Goal: Information Seeking & Learning: Learn about a topic

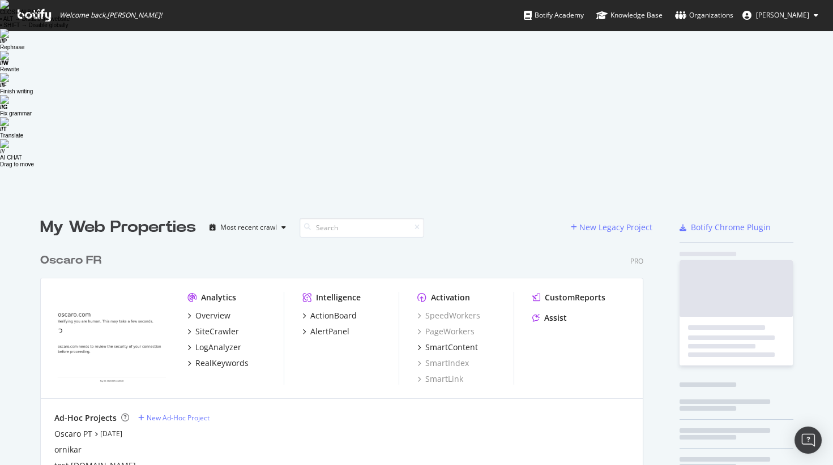
scroll to position [624, 611]
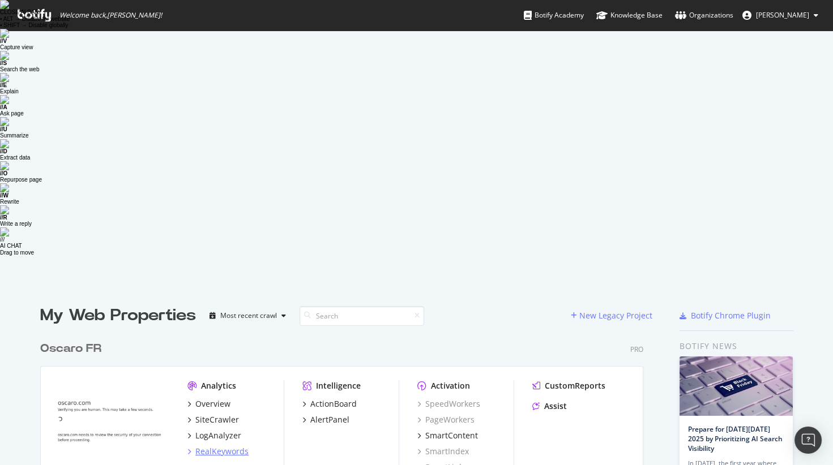
click at [233, 446] on div "RealKeywords" at bounding box center [221, 451] width 53 height 11
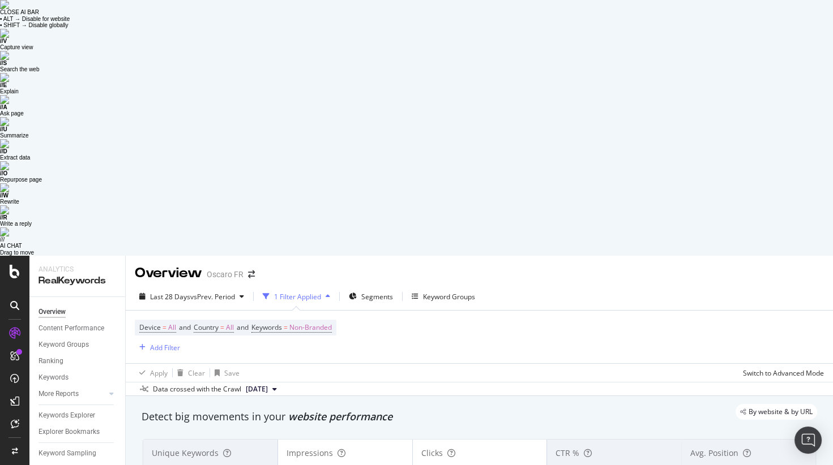
scroll to position [1, 0]
click at [225, 464] on div "228,786" at bounding box center [210, 471] width 117 height 15
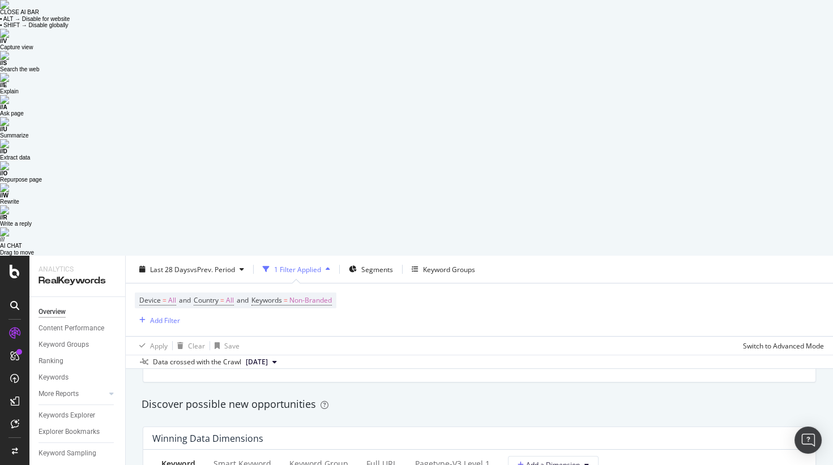
scroll to position [976, 0]
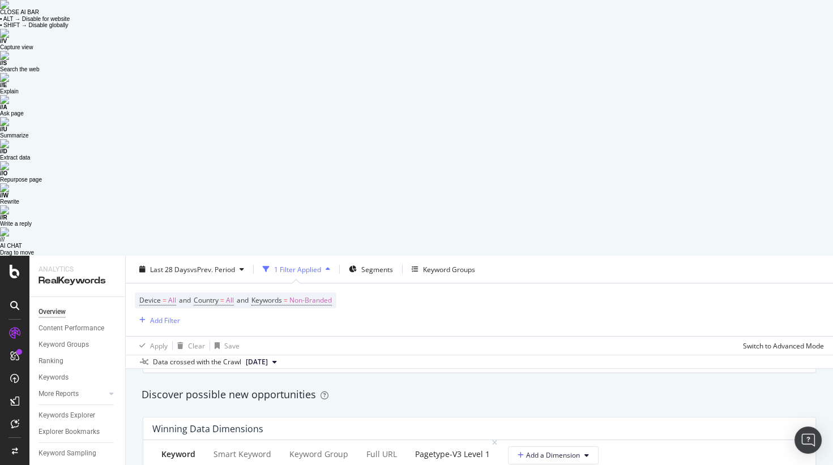
click at [421, 449] on div "pagetype-v3 Level 1" at bounding box center [452, 454] width 75 height 11
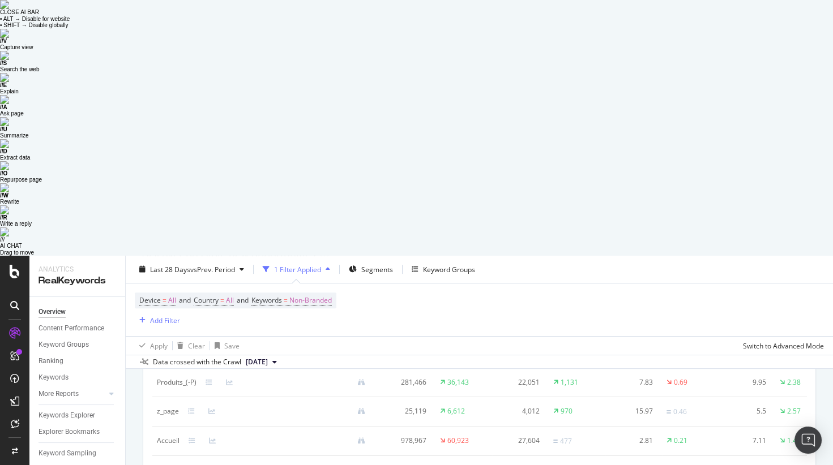
scroll to position [1240, 0]
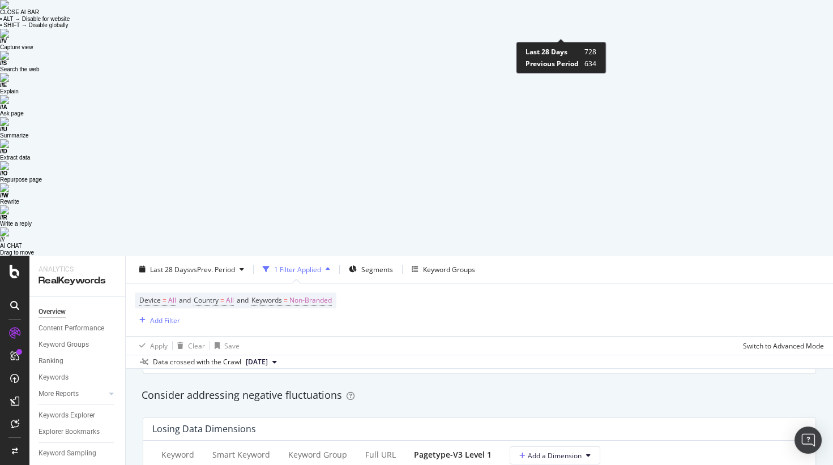
scroll to position [1345, 0]
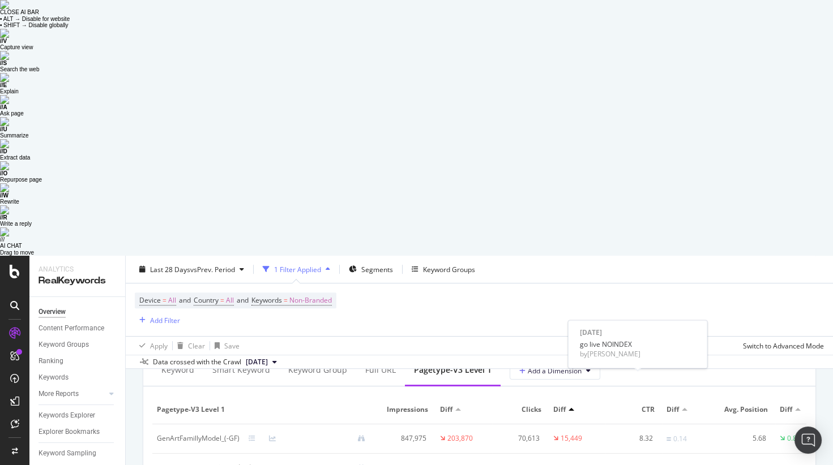
click at [615, 336] on div "Apply Clear Save Switch to Advanced Mode" at bounding box center [479, 345] width 707 height 19
click at [272, 435] on icon at bounding box center [272, 438] width 7 height 7
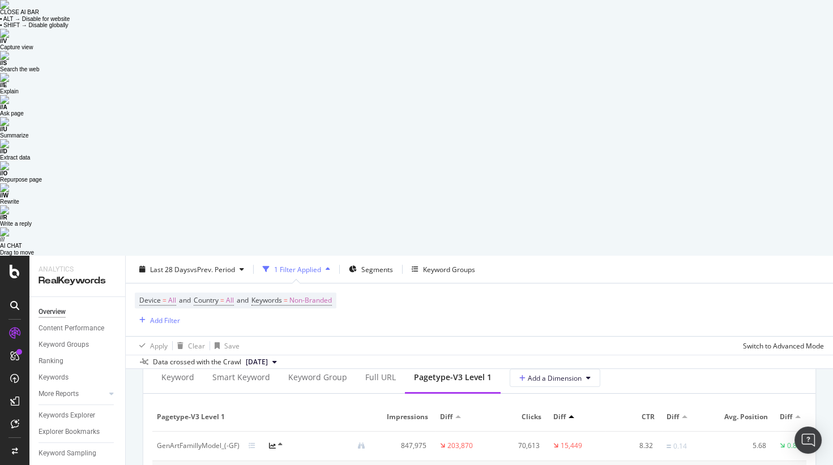
scroll to position [1377, 0]
click at [275, 442] on div at bounding box center [279, 446] width 21 height 9
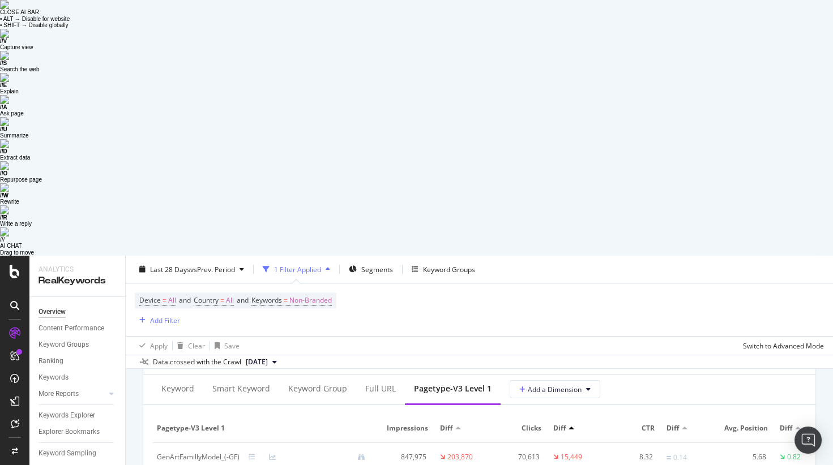
scroll to position [1366, 0]
drag, startPoint x: 394, startPoint y: 259, endPoint x: 425, endPoint y: 260, distance: 30.6
click at [419, 424] on span "Impressions" at bounding box center [405, 429] width 45 height 10
drag, startPoint x: 396, startPoint y: 174, endPoint x: 440, endPoint y: 174, distance: 44.2
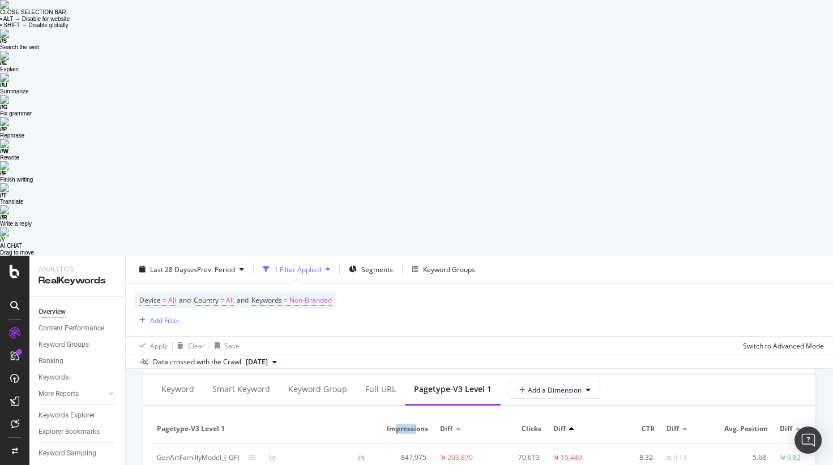
click at [440, 415] on tr "pagetype-v3 Level 1 Impressions Diff Clicks Diff CTR Diff Avg. Position Diff" at bounding box center [491, 429] width 679 height 29
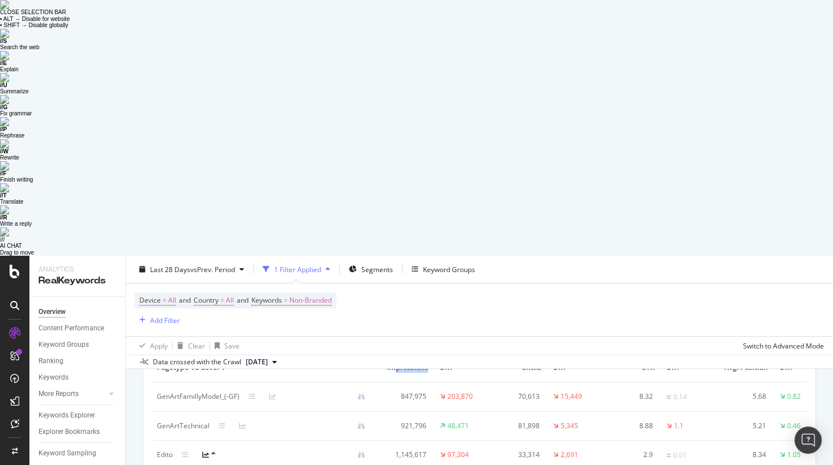
scroll to position [1421, 0]
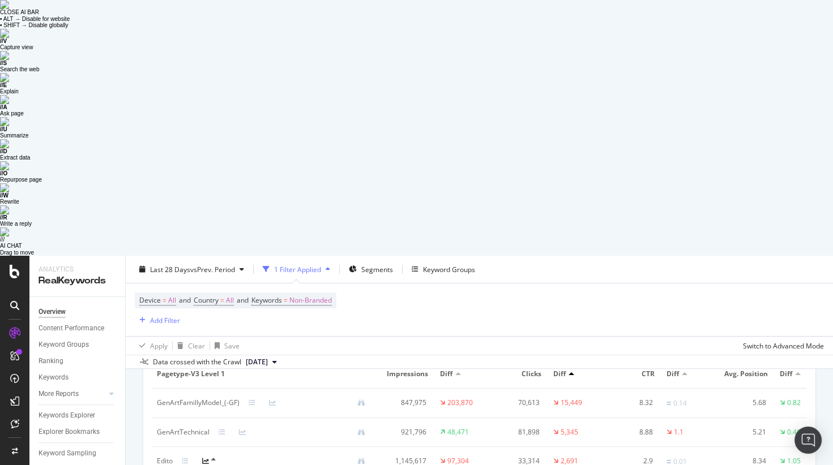
drag, startPoint x: 400, startPoint y: 409, endPoint x: 433, endPoint y: 409, distance: 33.4
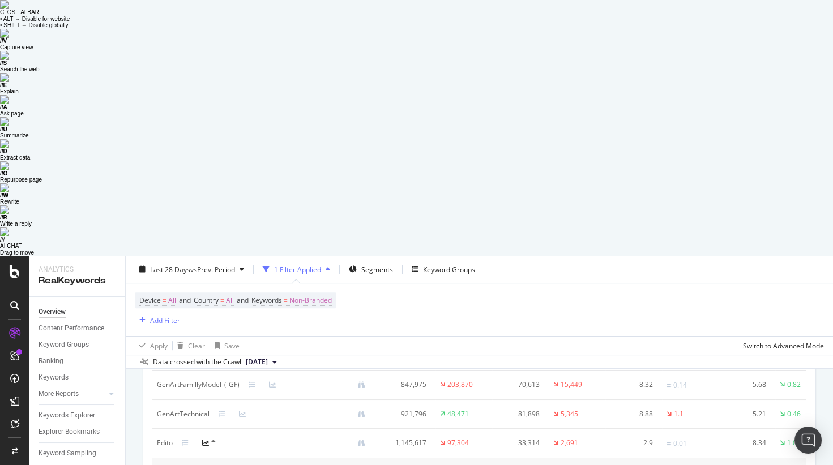
scroll to position [1439, 0]
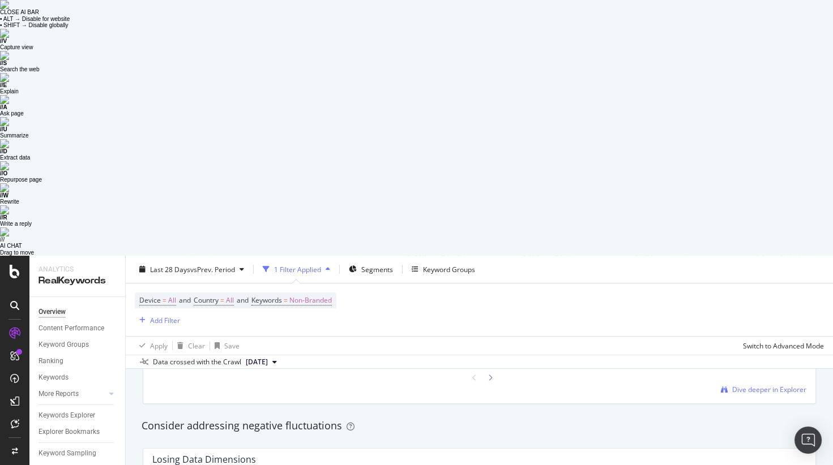
scroll to position [1285, 0]
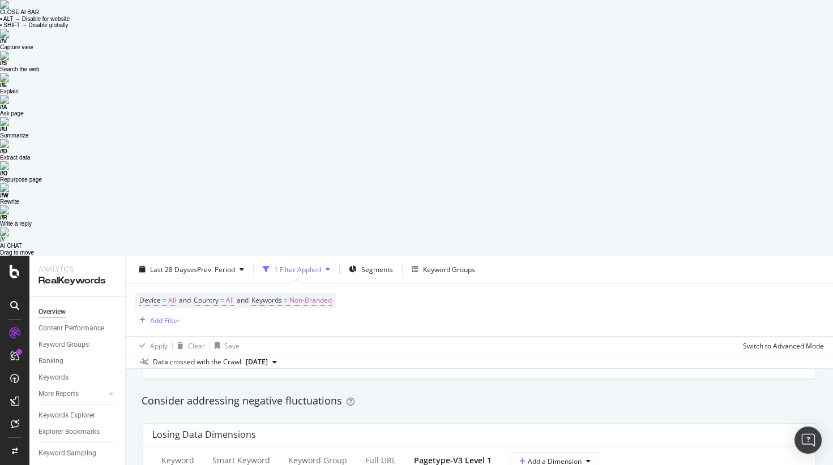
scroll to position [1295, 0]
drag, startPoint x: 392, startPoint y: 329, endPoint x: 429, endPoint y: 329, distance: 36.8
drag, startPoint x: 429, startPoint y: 329, endPoint x: 389, endPoint y: 329, distance: 39.6
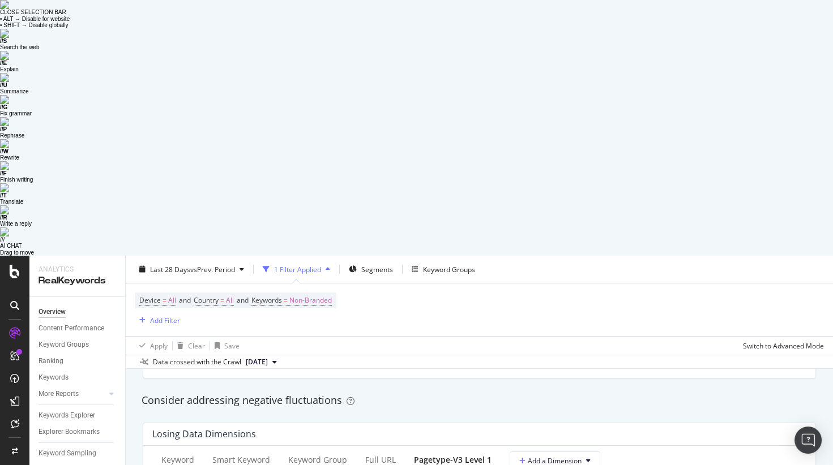
click at [212, 331] on div at bounding box center [213, 331] width 5 height 5
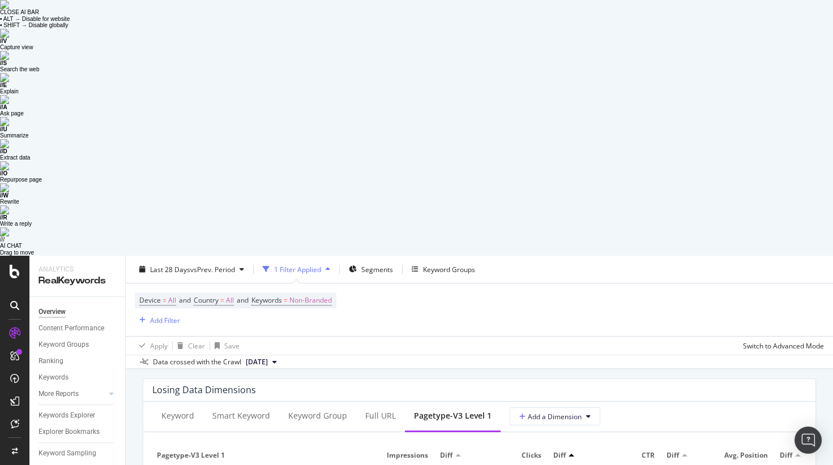
scroll to position [1350, 0]
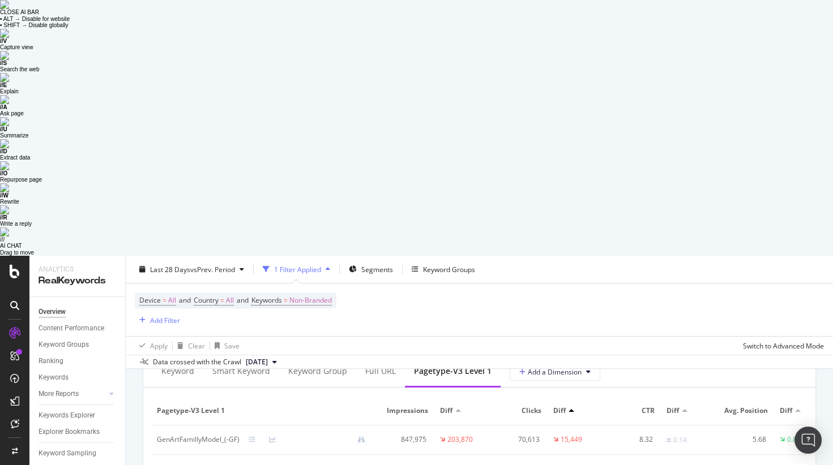
scroll to position [1379, 0]
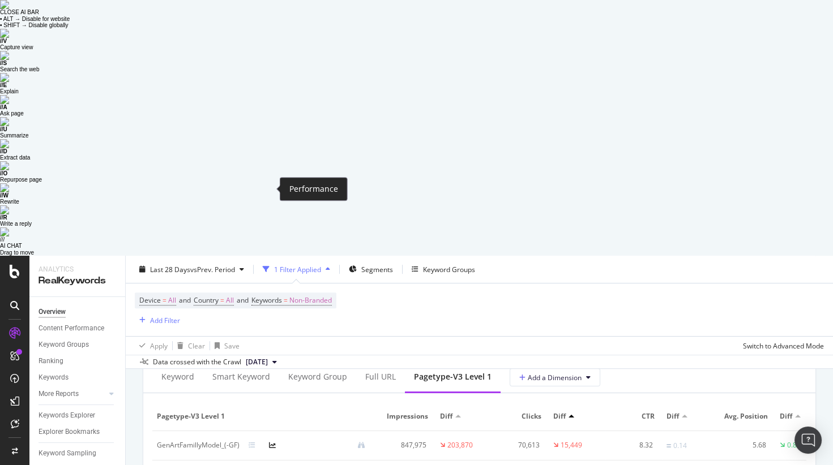
click at [271, 442] on icon at bounding box center [272, 445] width 7 height 7
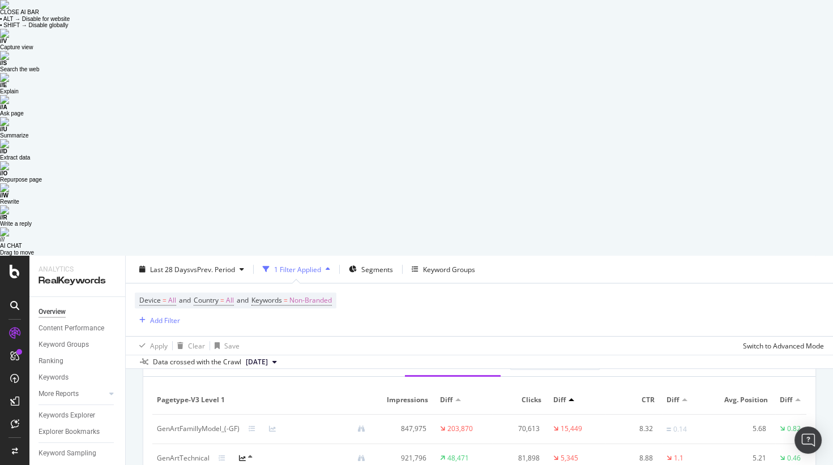
scroll to position [1392, 0]
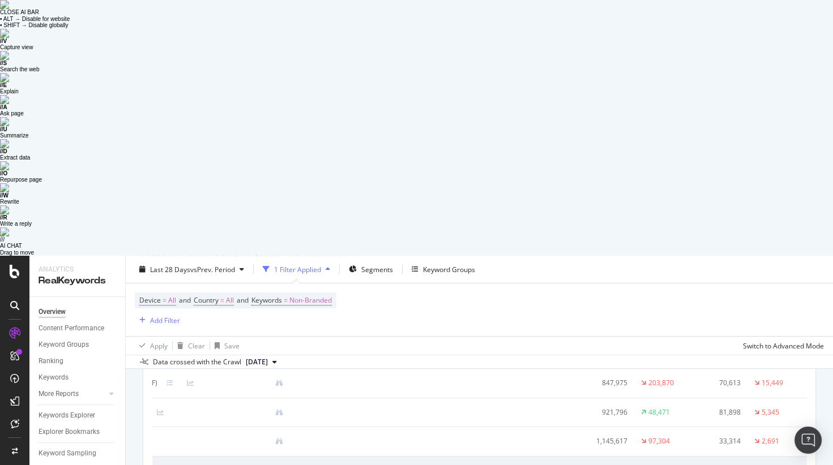
scroll to position [0, 0]
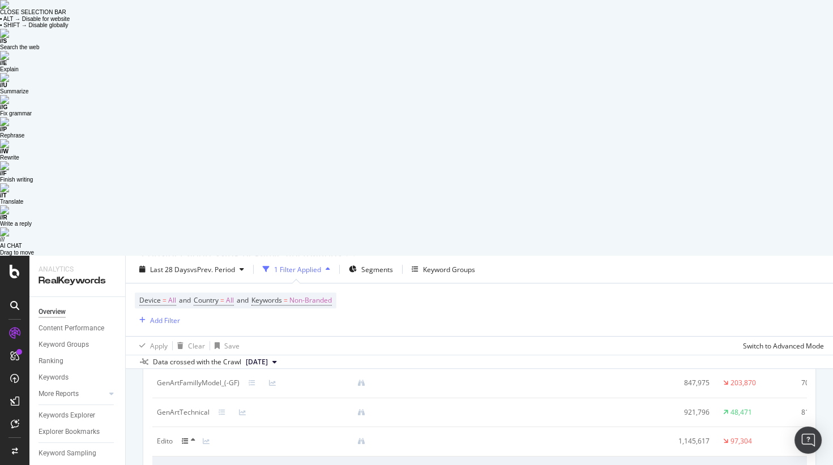
drag, startPoint x: 230, startPoint y: 294, endPoint x: 453, endPoint y: 296, distance: 223.1
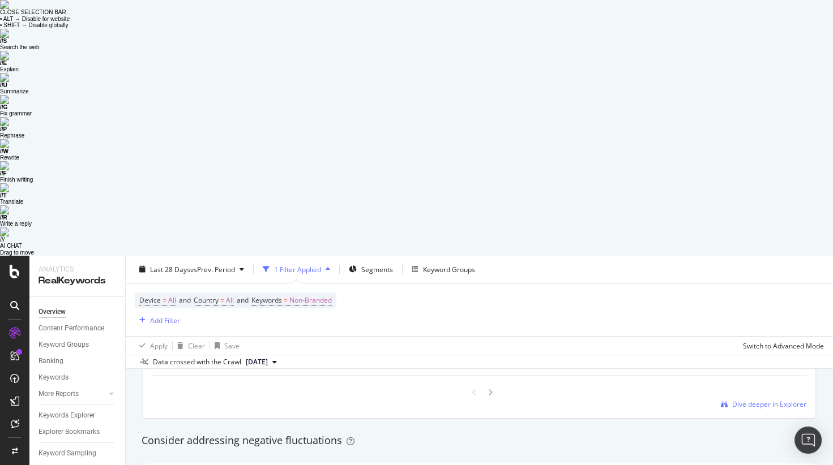
scroll to position [1242, 0]
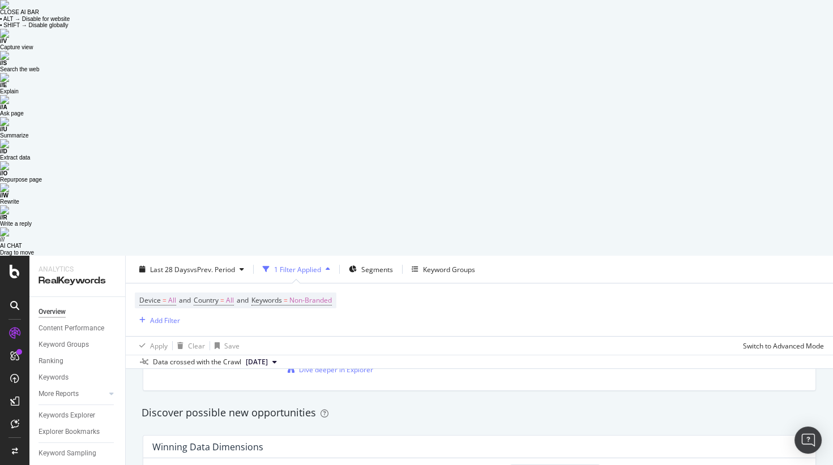
scroll to position [948, 0]
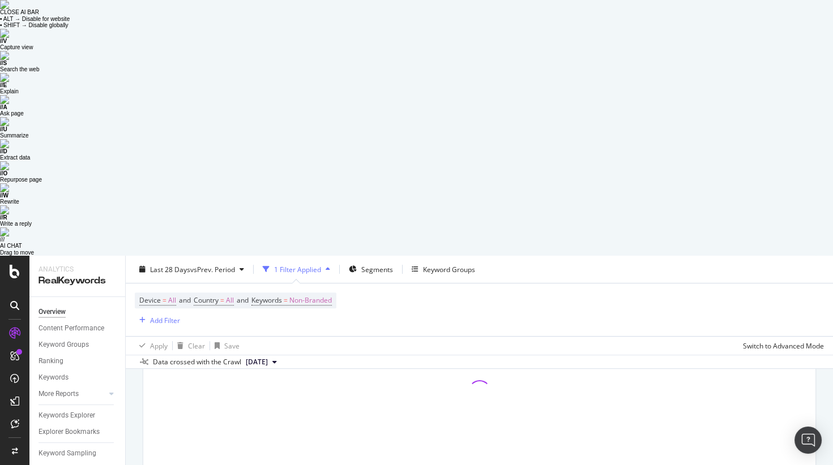
scroll to position [1287, 0]
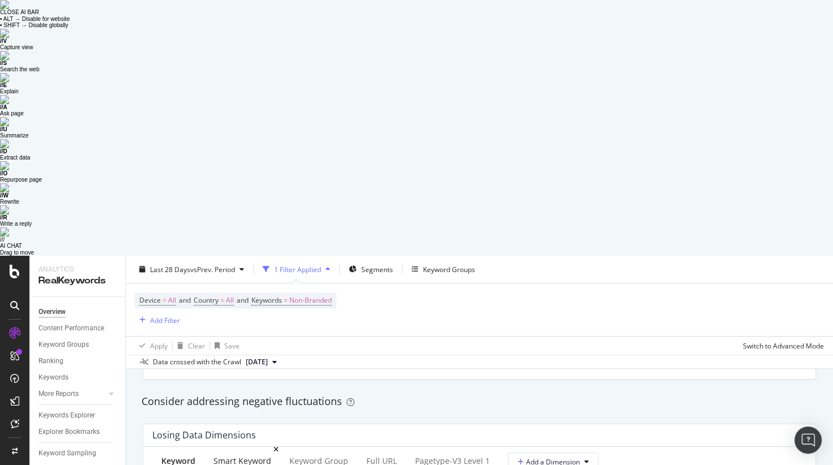
click at [243, 456] on div "Smart Keyword" at bounding box center [242, 461] width 58 height 11
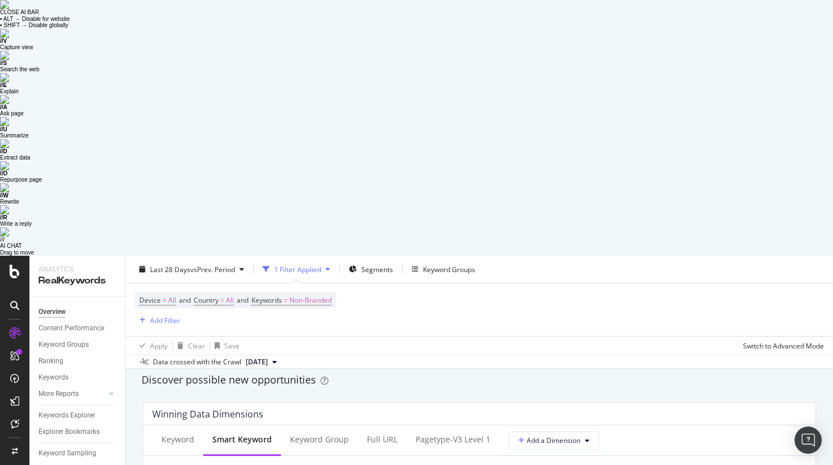
scroll to position [986, 0]
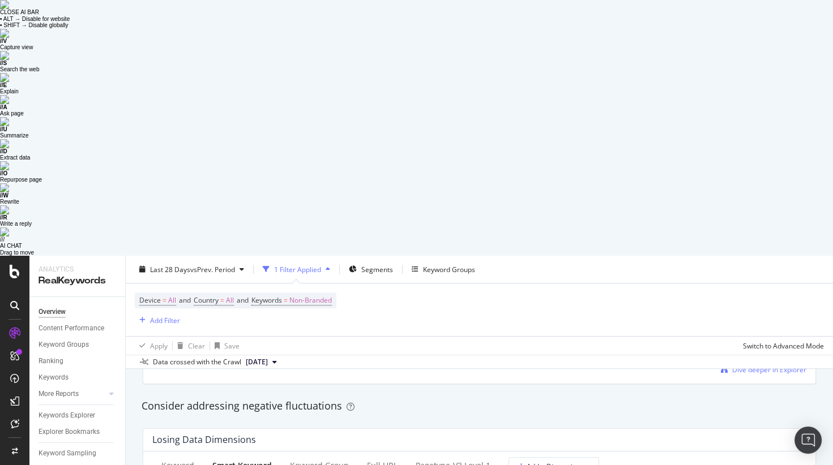
scroll to position [0, 0]
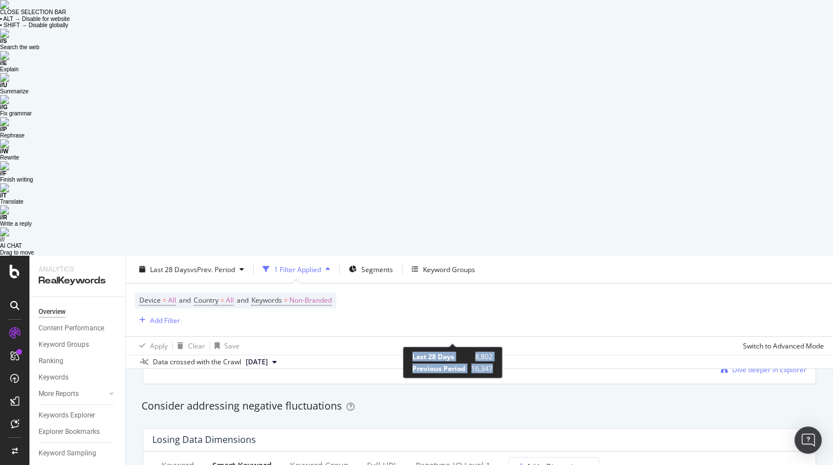
drag, startPoint x: 399, startPoint y: 332, endPoint x: 483, endPoint y: 377, distance: 95.0
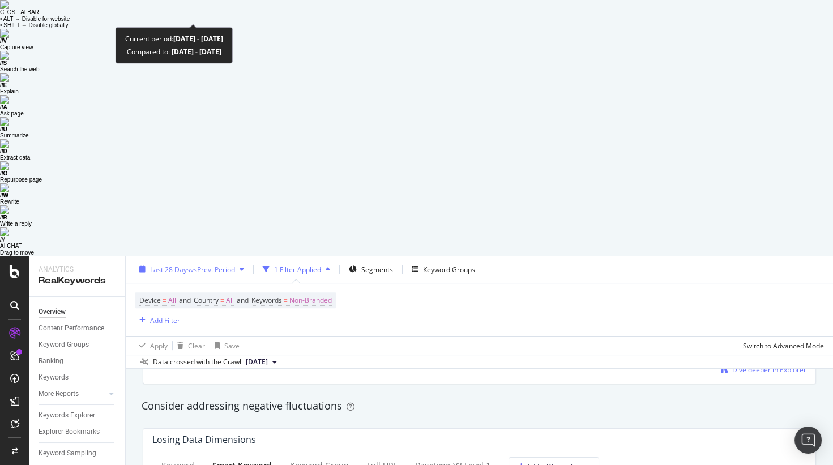
click at [229, 264] on span "vs Prev. Period" at bounding box center [212, 269] width 45 height 10
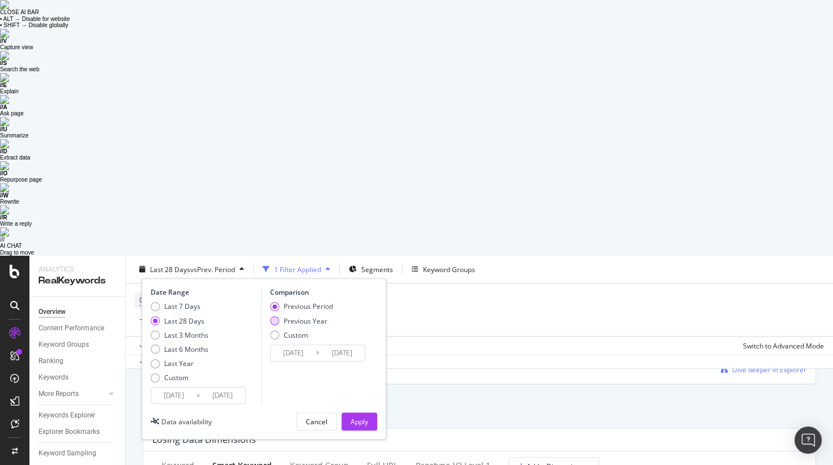
click at [301, 316] on div "Previous Year" at bounding box center [306, 321] width 44 height 10
type input "2024/08/29"
type input "2024/09/25"
click at [369, 413] on button "Apply" at bounding box center [359, 422] width 36 height 18
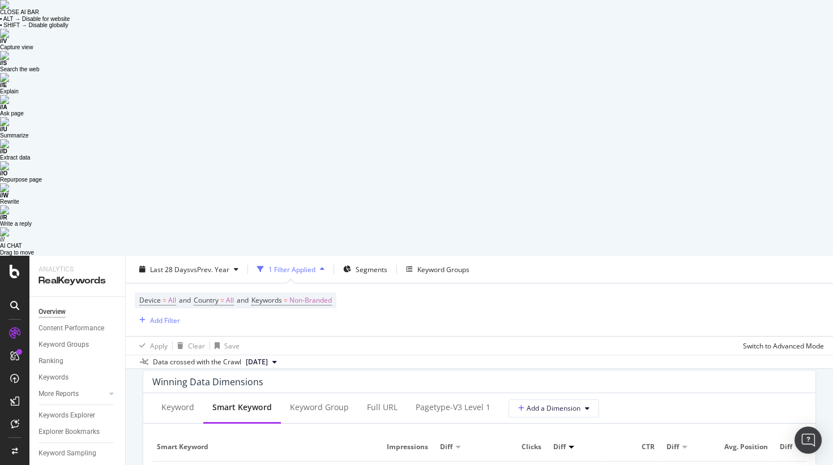
scroll to position [1020, 0]
click at [455, 396] on div "pagetype-v3 Level 1" at bounding box center [452, 411] width 93 height 31
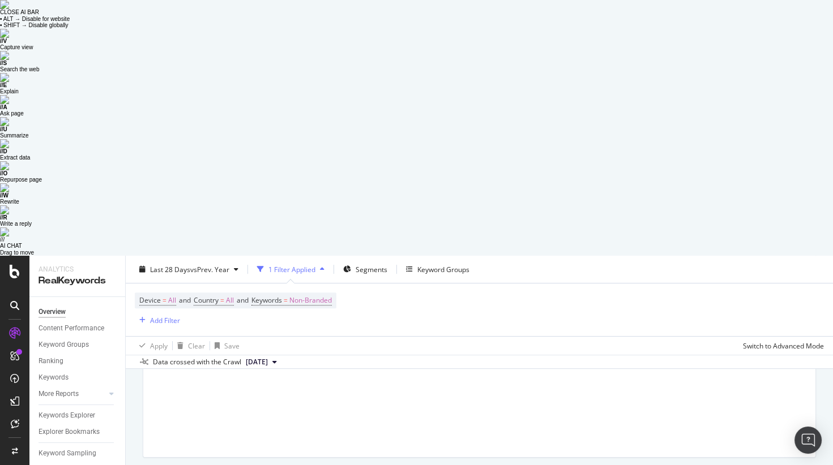
scroll to position [1309, 0]
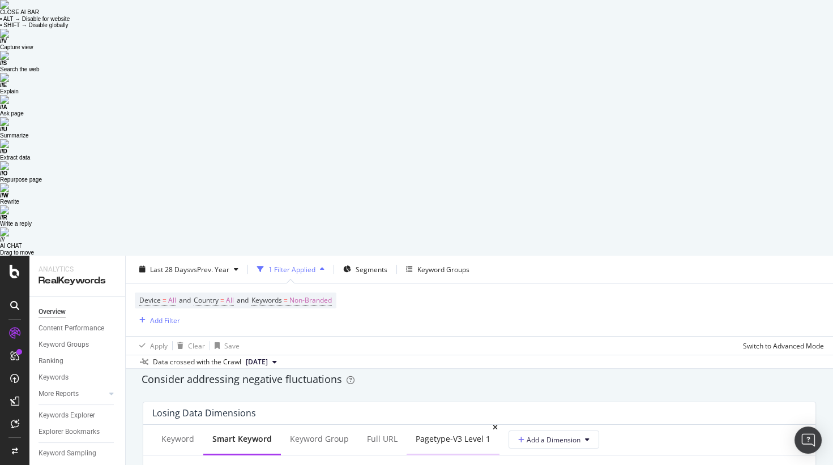
click at [434, 434] on div "pagetype-v3 Level 1" at bounding box center [453, 439] width 75 height 11
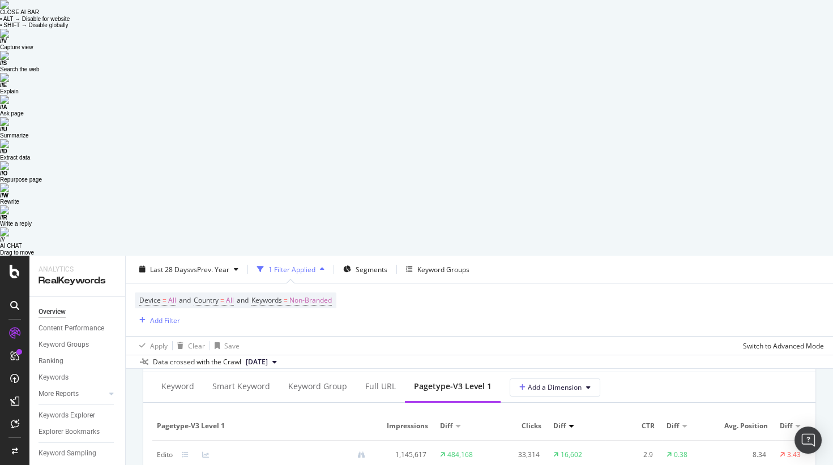
scroll to position [1045, 0]
drag, startPoint x: 393, startPoint y: 195, endPoint x: 434, endPoint y: 198, distance: 41.4
click at [434, 440] on td "1,145,617" at bounding box center [407, 454] width 57 height 29
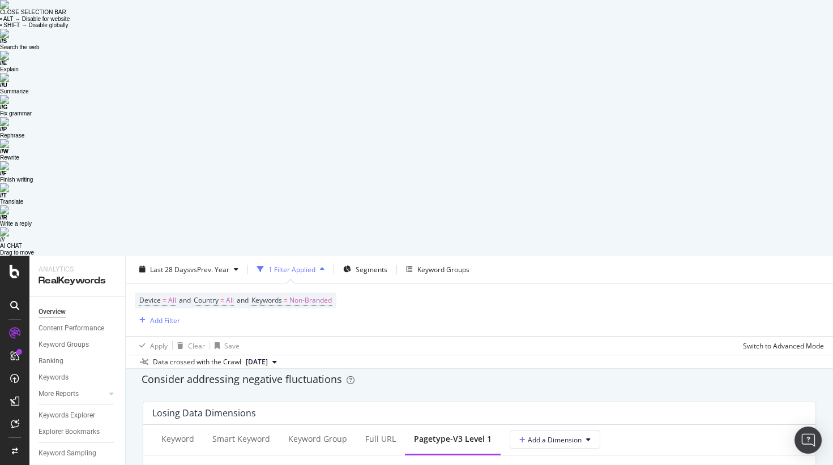
scroll to position [1321, 0]
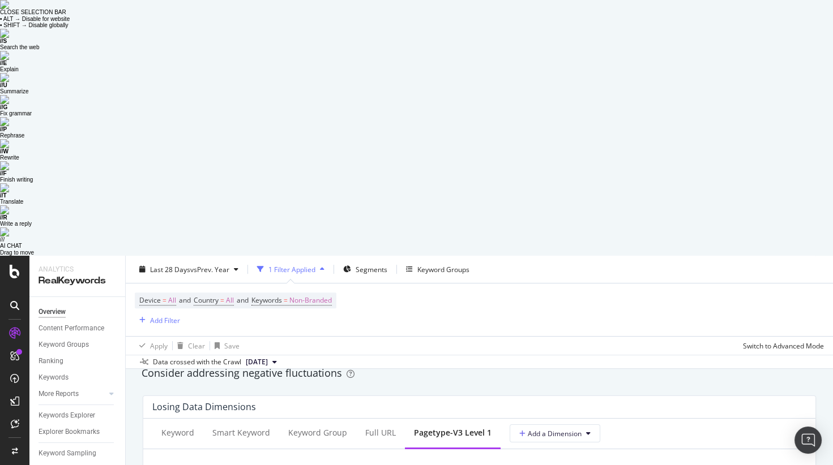
click at [369, 261] on div "Segments" at bounding box center [365, 269] width 44 height 17
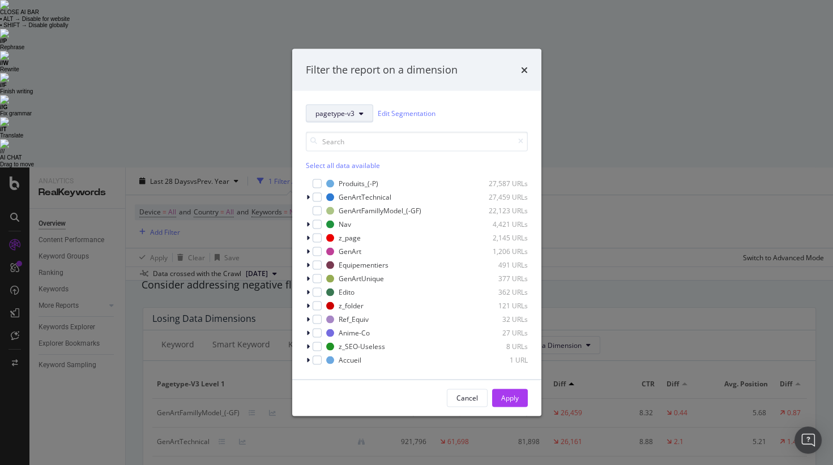
click at [348, 109] on span "pagetype-v3" at bounding box center [334, 114] width 39 height 10
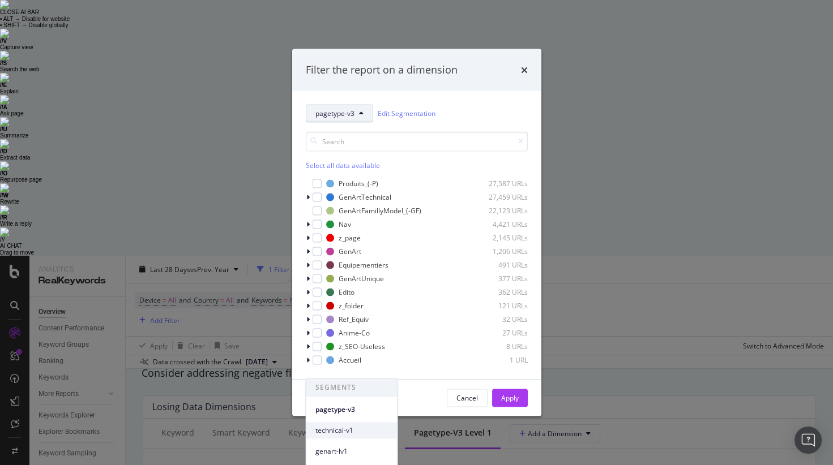
click at [358, 426] on span "technical-v1" at bounding box center [351, 431] width 73 height 10
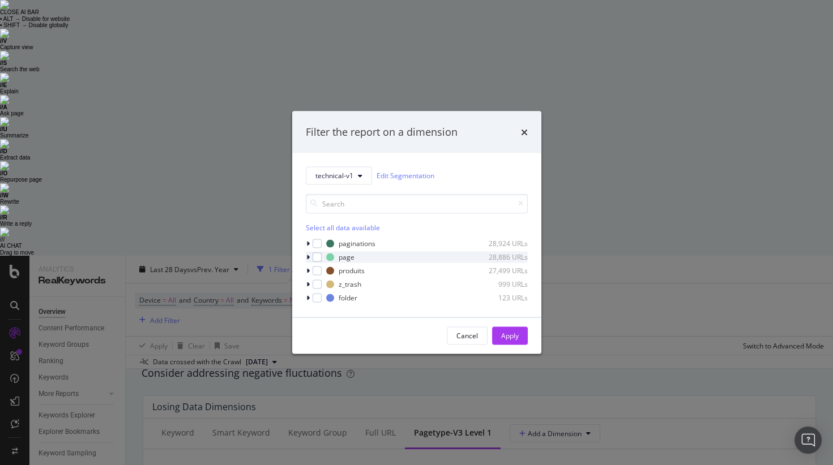
click at [307, 254] on icon "modal" at bounding box center [307, 257] width 3 height 7
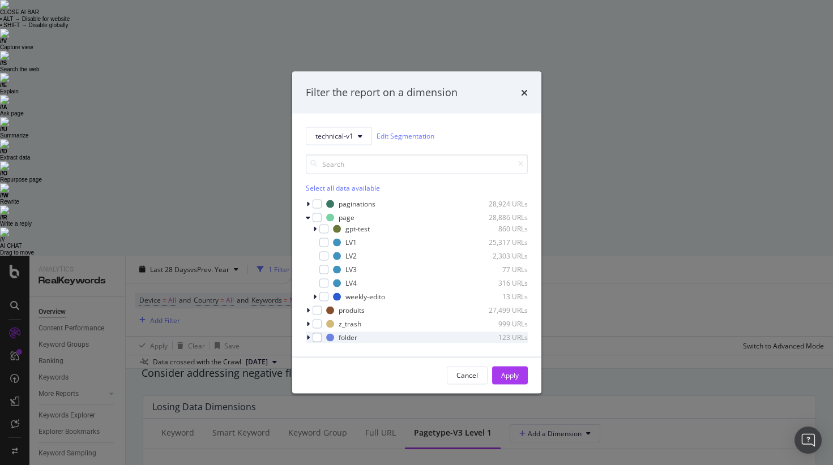
click at [307, 337] on icon "modal" at bounding box center [307, 337] width 3 height 7
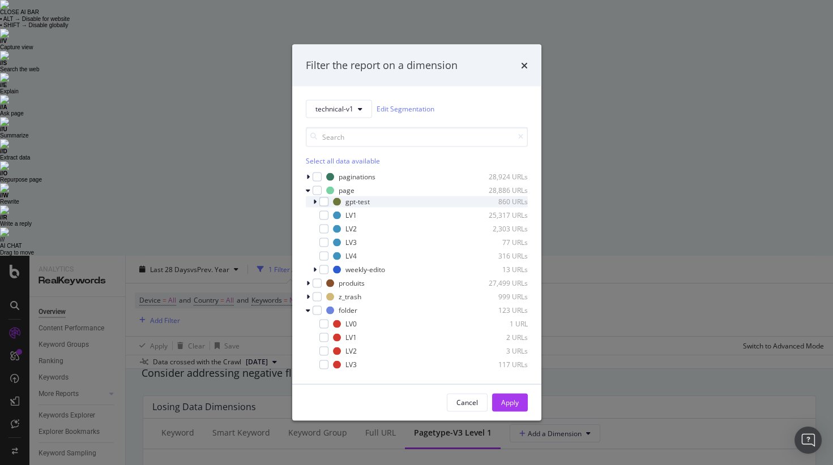
click at [315, 200] on icon "modal" at bounding box center [314, 201] width 3 height 7
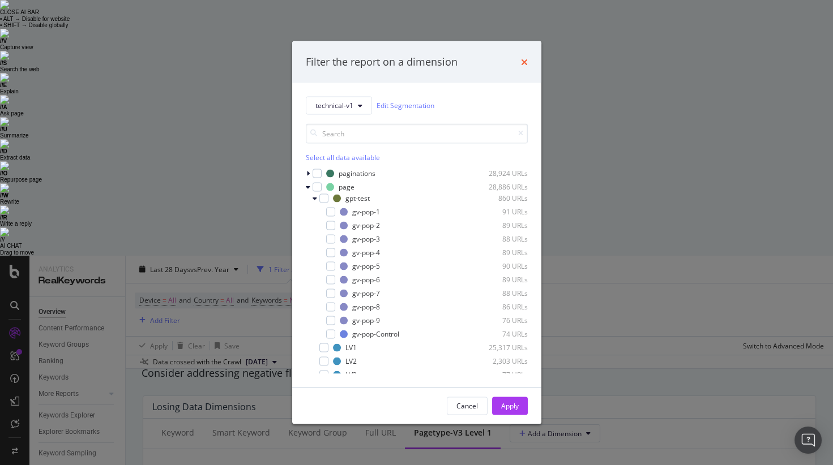
click at [524, 58] on icon "times" at bounding box center [524, 61] width 7 height 9
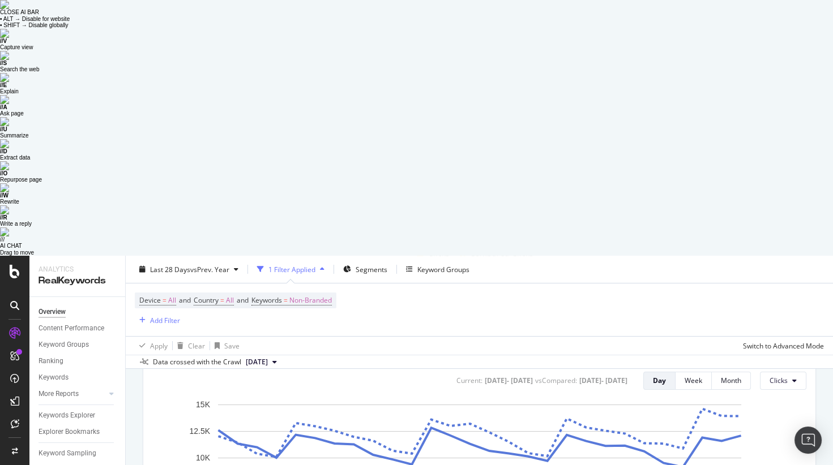
scroll to position [0, 0]
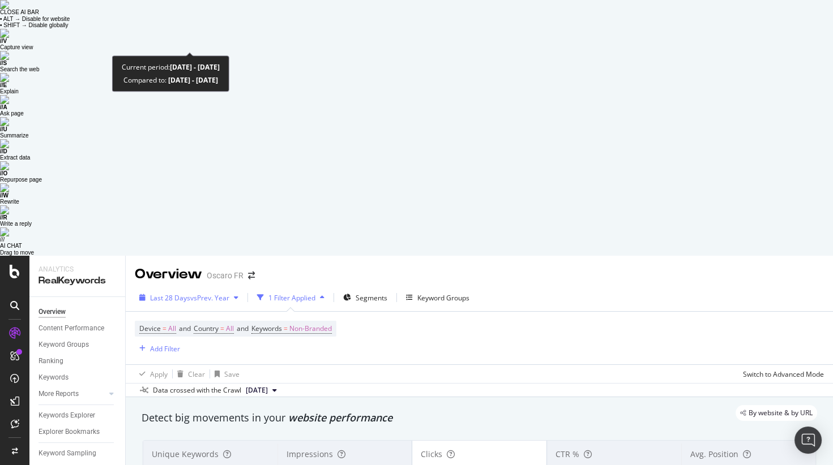
click at [214, 293] on span "vs Prev. Year" at bounding box center [209, 298] width 39 height 10
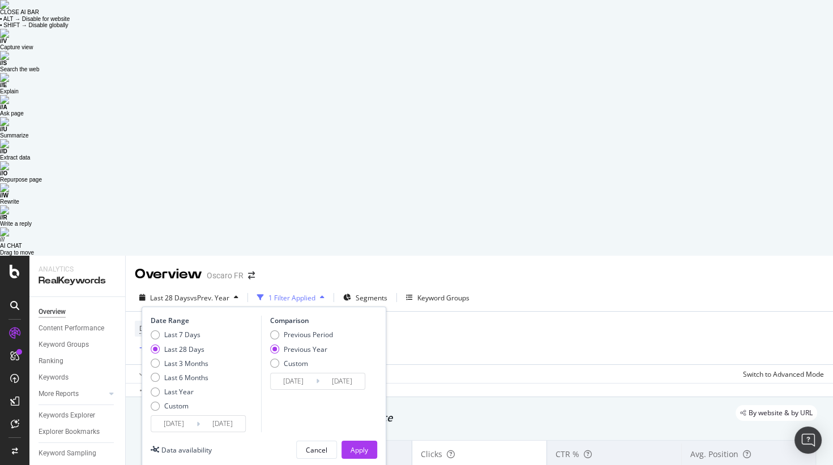
click at [512, 312] on div "Device = All and Country = All and Keywords = Non-Branded Add Filter" at bounding box center [479, 338] width 689 height 53
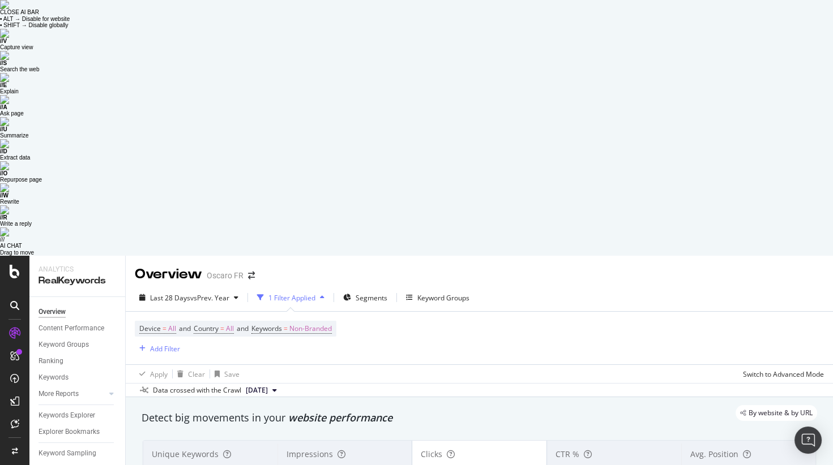
click at [311, 465] on span "7,472,487" at bounding box center [308, 472] width 45 height 14
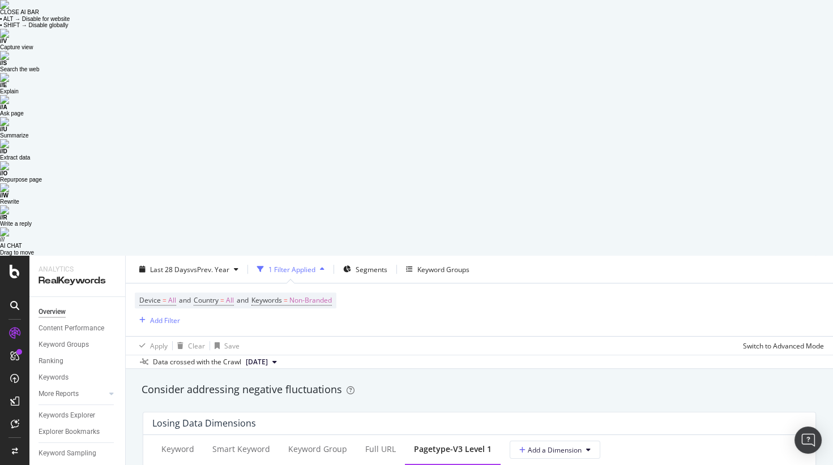
scroll to position [1315, 0]
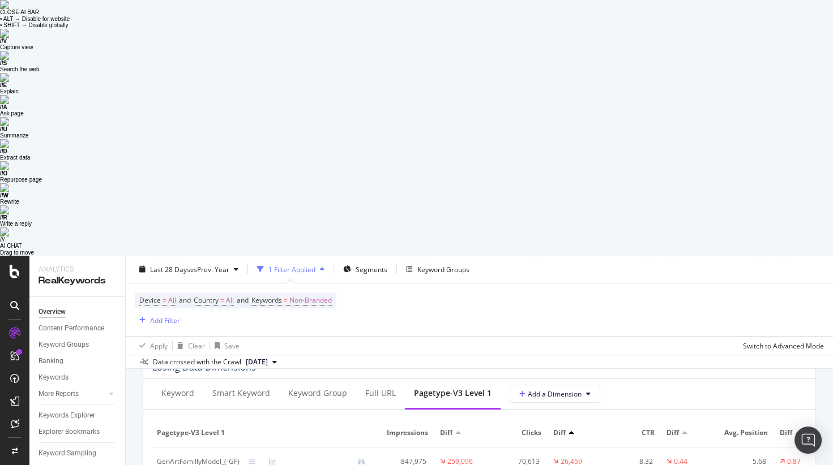
scroll to position [1359, 0]
click at [273, 461] on icon at bounding box center [272, 464] width 7 height 7
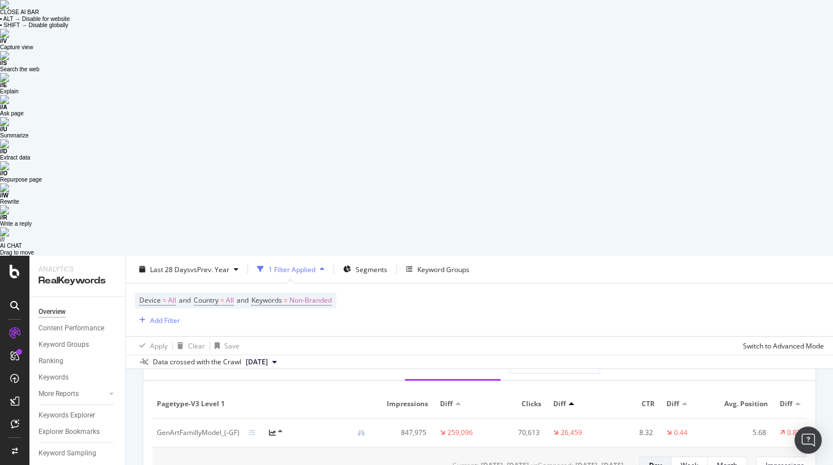
scroll to position [1375, 0]
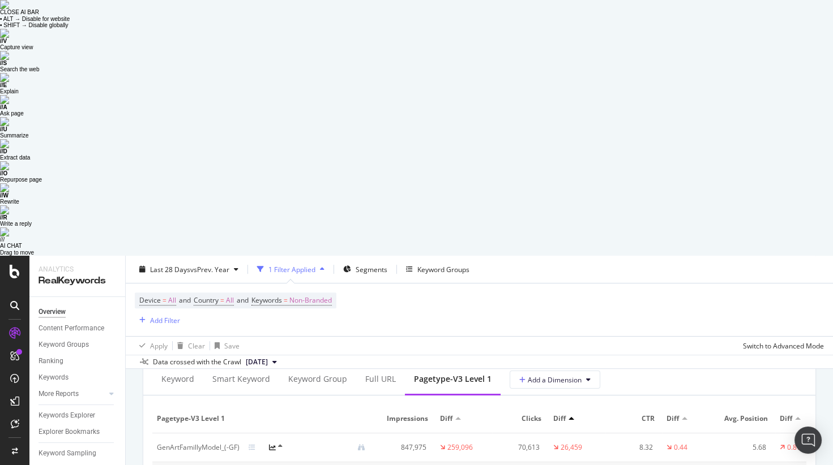
click at [275, 443] on div at bounding box center [279, 447] width 21 height 9
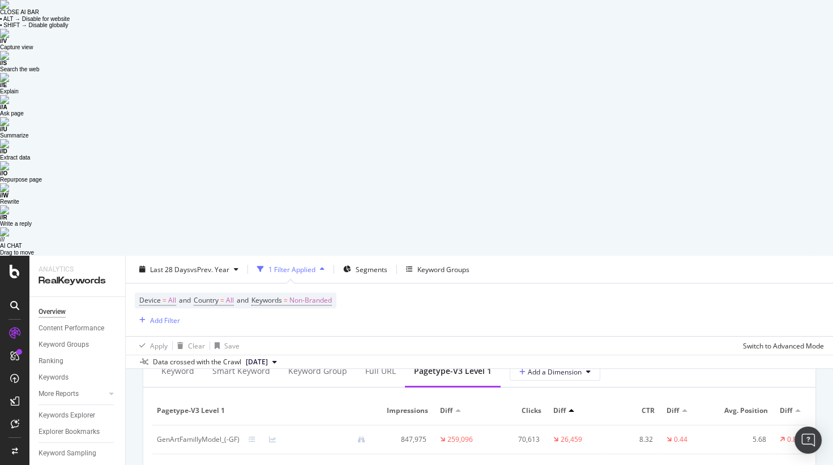
scroll to position [1385, 0]
click at [779, 297] on span "Clicks" at bounding box center [791, 295] width 53 height 10
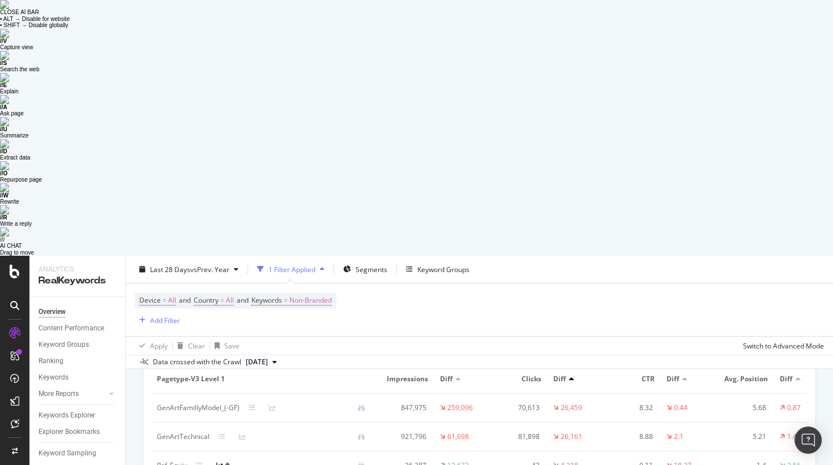
scroll to position [1415, 0]
click at [9, 9] on img at bounding box center [4, 4] width 9 height 9
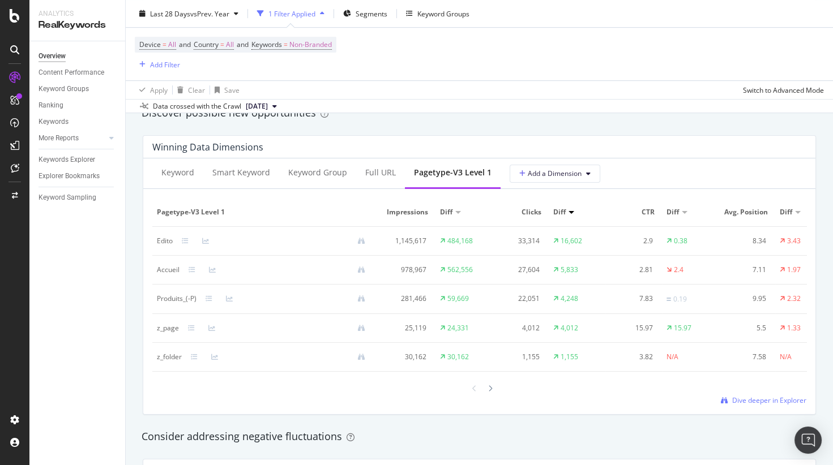
scroll to position [999, 0]
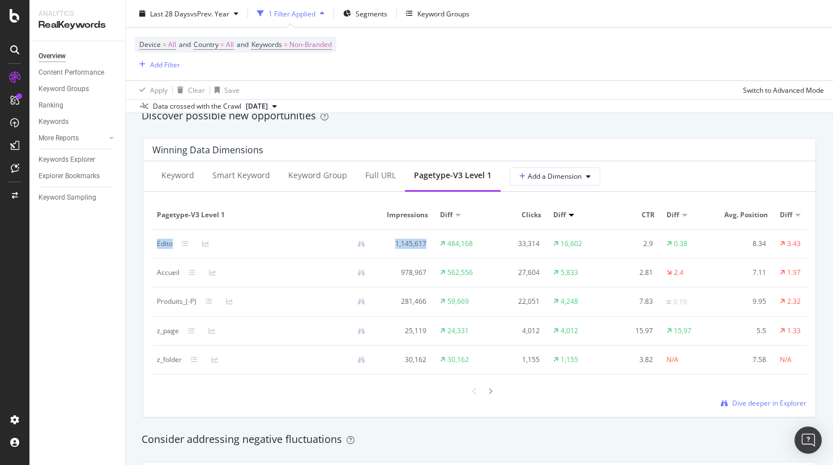
drag, startPoint x: 427, startPoint y: 245, endPoint x: 153, endPoint y: 245, distance: 274.0
click at [153, 245] on tr "Edito 1,145,617 484,168 33,314 16,602 2.9 0.38 8.34 3.43" at bounding box center [491, 244] width 679 height 29
click at [132, 263] on div "By website & by URL Detect big movements in your website performance Unique Key…" at bounding box center [479, 304] width 707 height 2325
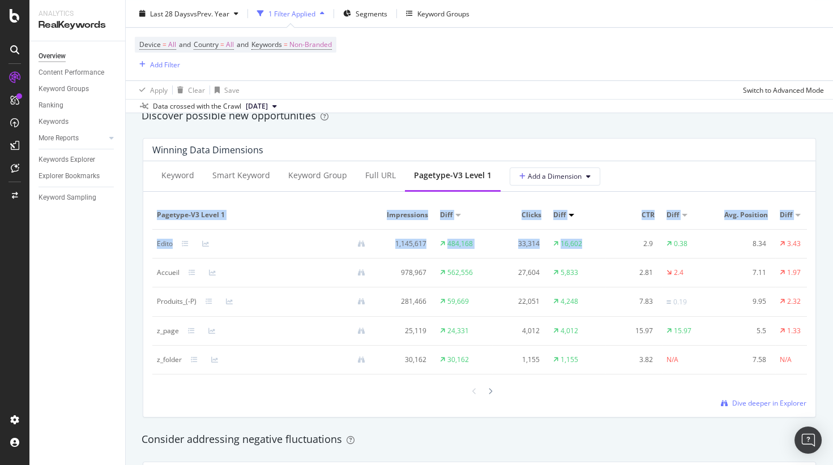
drag, startPoint x: 149, startPoint y: 244, endPoint x: 614, endPoint y: 247, distance: 465.4
click at [614, 247] on div "Keyword Smart Keyword Keyword Group Full URL pagetype-v3 Level 1 Add a Dimensio…" at bounding box center [479, 289] width 672 height 256
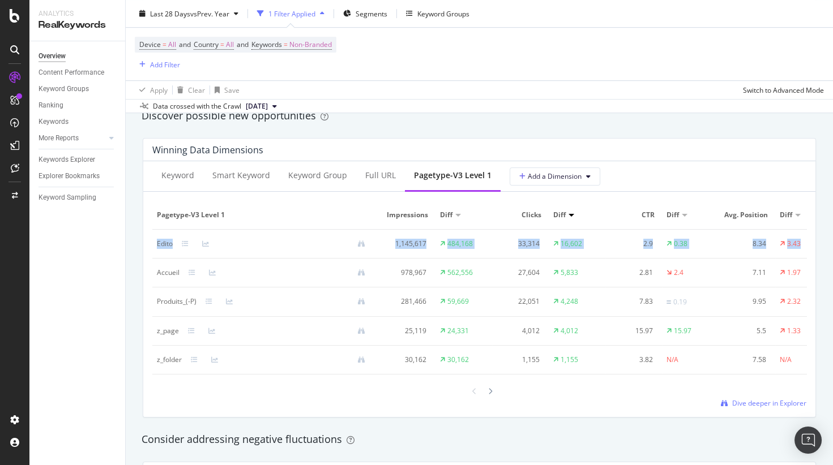
drag, startPoint x: 804, startPoint y: 245, endPoint x: 155, endPoint y: 242, distance: 649.9
click at [155, 242] on tr "Edito 1,145,617 484,168 33,314 16,602 2.9 0.38 8.34 3.43" at bounding box center [491, 244] width 679 height 29
click at [584, 268] on td "5,833" at bounding box center [577, 273] width 57 height 29
click at [591, 241] on td "16,602" at bounding box center [577, 244] width 57 height 29
click at [156, 243] on td "Edito" at bounding box center [265, 244] width 226 height 29
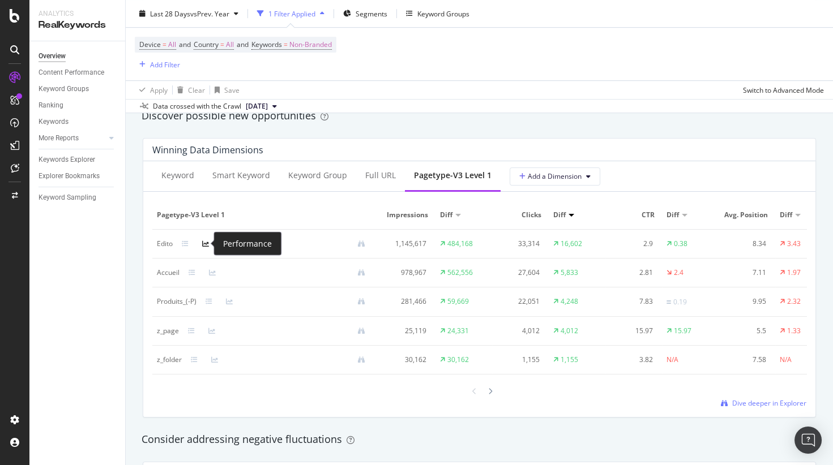
click at [204, 241] on icon at bounding box center [205, 244] width 7 height 7
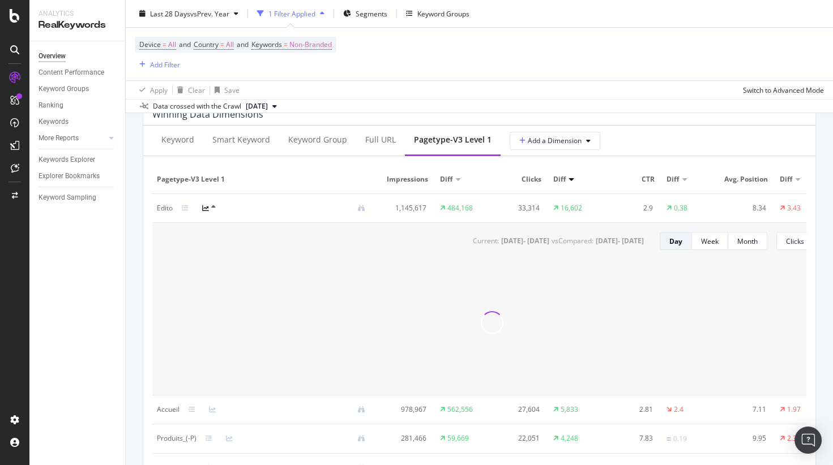
scroll to position [1031, 0]
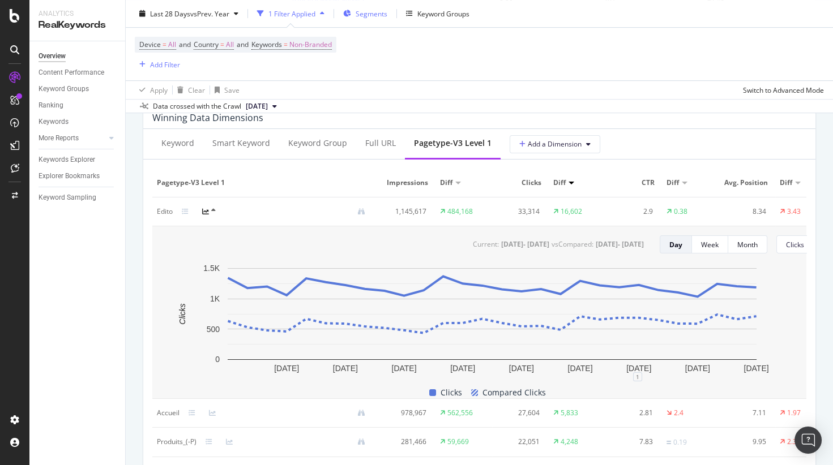
click at [379, 12] on span "Segments" at bounding box center [372, 13] width 32 height 10
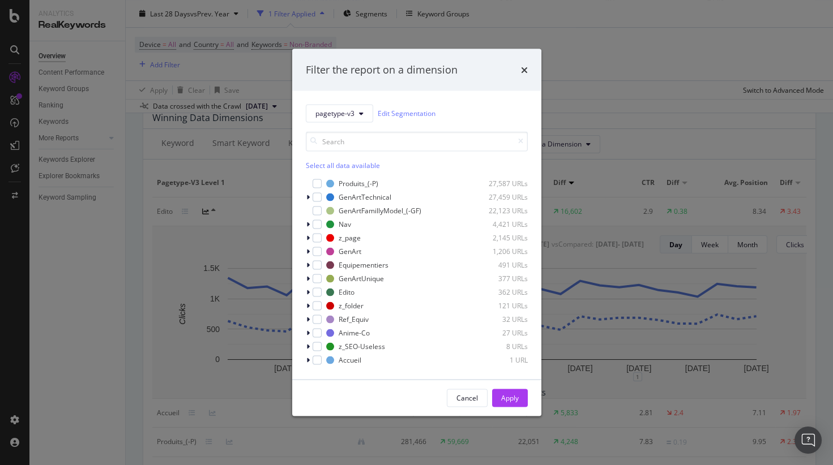
click at [305, 289] on div "pagetype-v3 Edit Segmentation Select all data available Produits_(-P) 27,587 UR…" at bounding box center [416, 235] width 249 height 289
click at [308, 290] on icon "modal" at bounding box center [307, 292] width 3 height 7
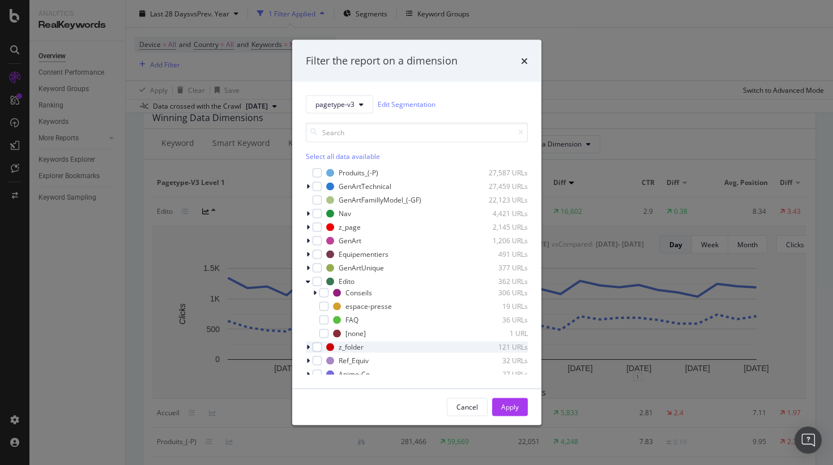
scroll to position [0, 0]
click at [360, 132] on input "modal" at bounding box center [417, 132] width 222 height 20
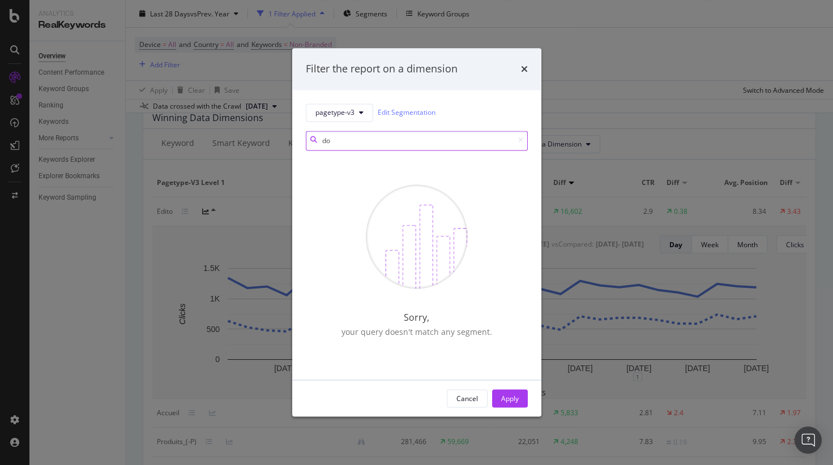
type input "d"
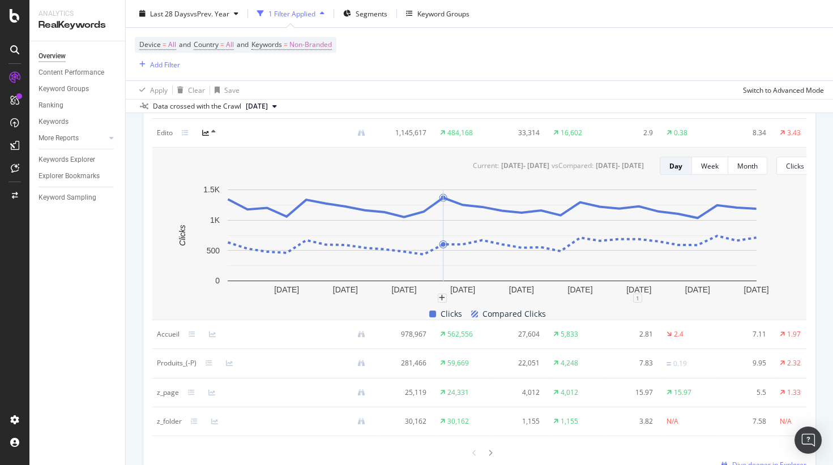
scroll to position [1120, 0]
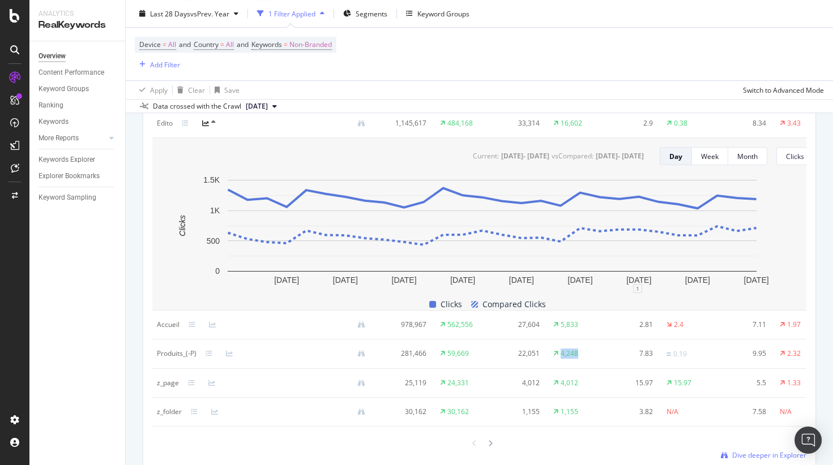
drag, startPoint x: 583, startPoint y: 350, endPoint x: 551, endPoint y: 350, distance: 31.7
click at [551, 350] on td "4,248" at bounding box center [577, 354] width 57 height 29
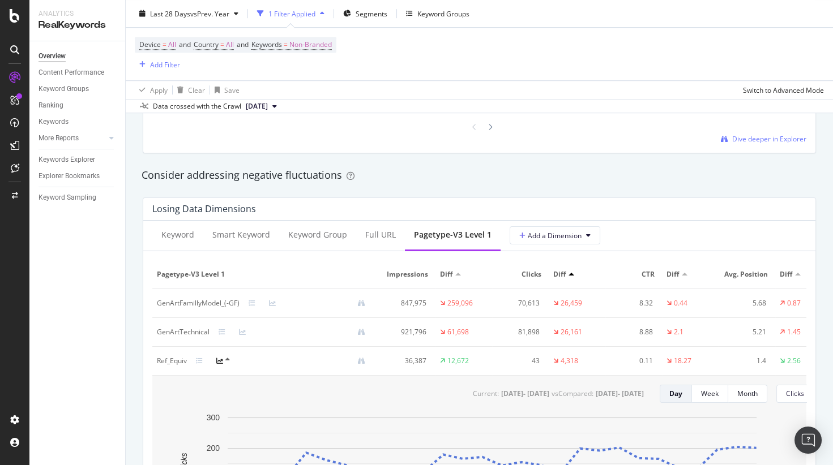
scroll to position [1484, 0]
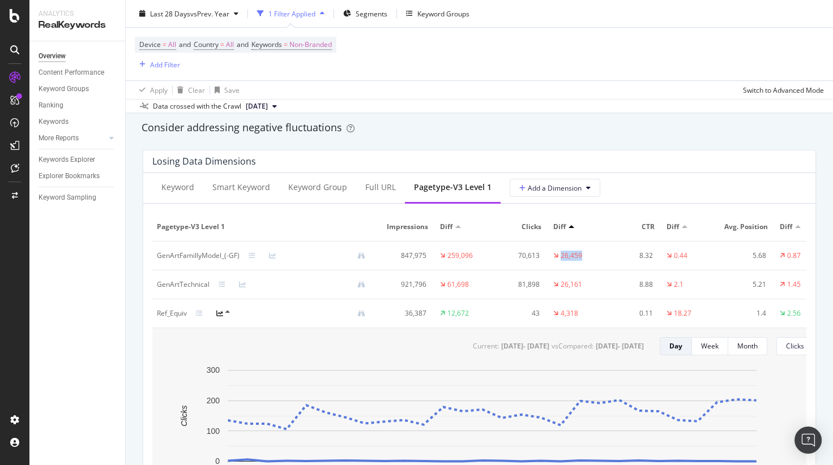
drag, startPoint x: 551, startPoint y: 252, endPoint x: 590, endPoint y: 256, distance: 39.3
click at [590, 256] on td "26,459" at bounding box center [577, 256] width 57 height 29
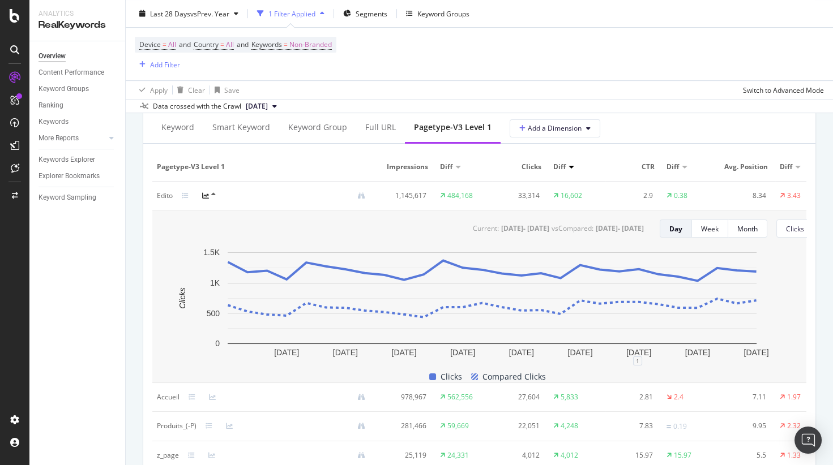
scroll to position [1047, 0]
click at [209, 196] on icon at bounding box center [205, 196] width 7 height 7
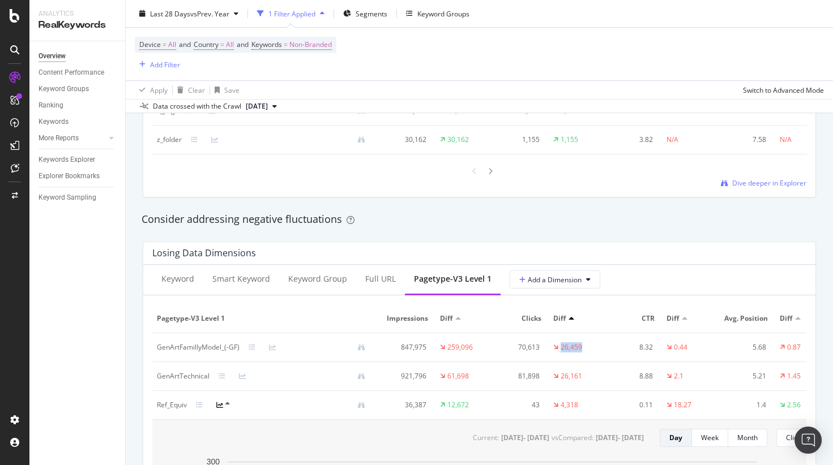
scroll to position [1228, 0]
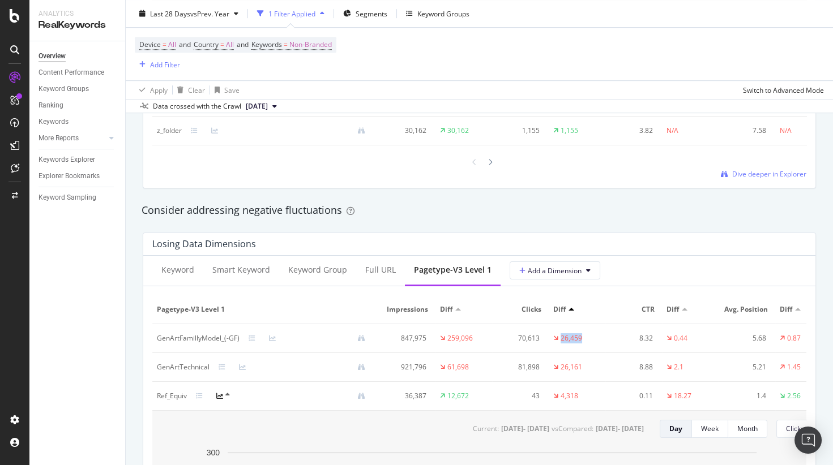
click at [226, 396] on icon at bounding box center [227, 395] width 5 height 7
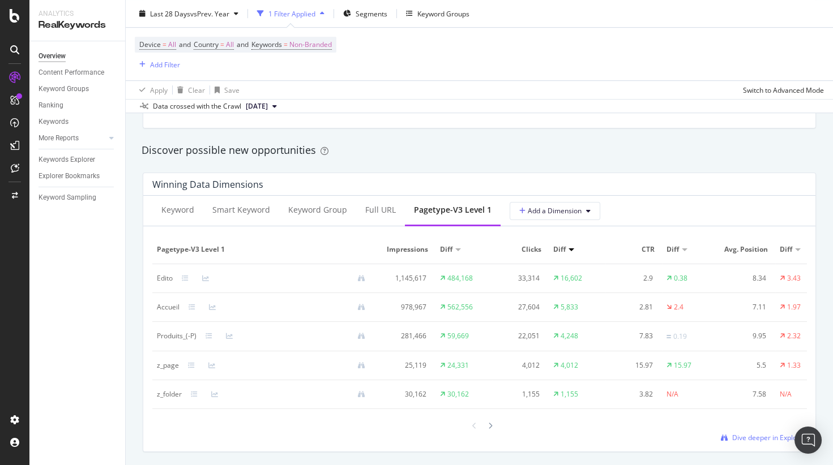
scroll to position [953, 0]
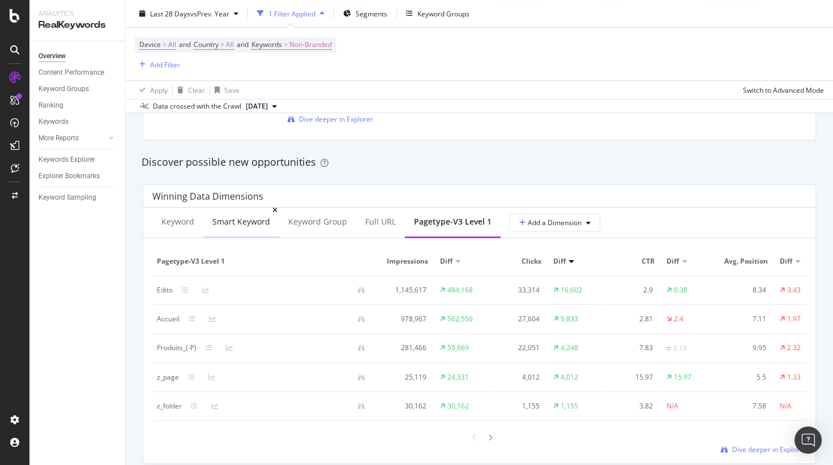
click at [229, 219] on div "Smart Keyword" at bounding box center [241, 221] width 58 height 11
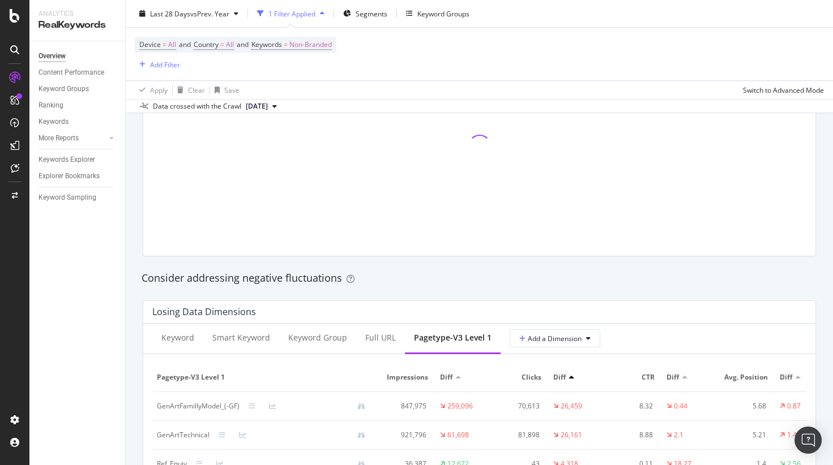
scroll to position [1166, 0]
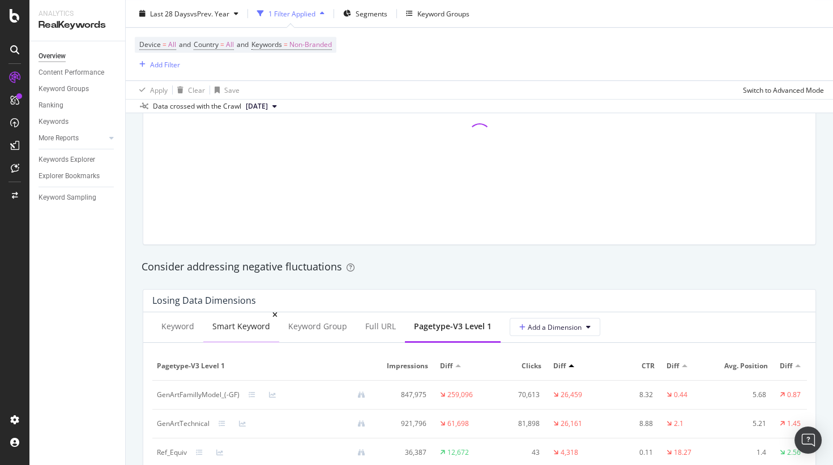
click at [241, 329] on div "Smart Keyword" at bounding box center [241, 326] width 58 height 11
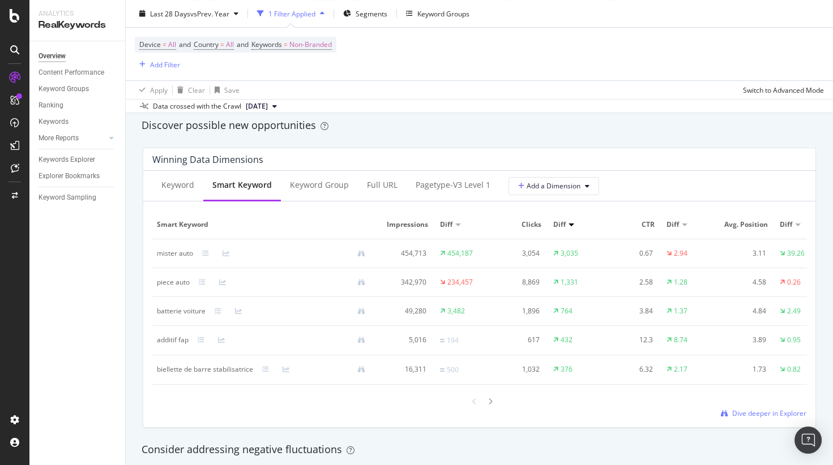
scroll to position [985, 0]
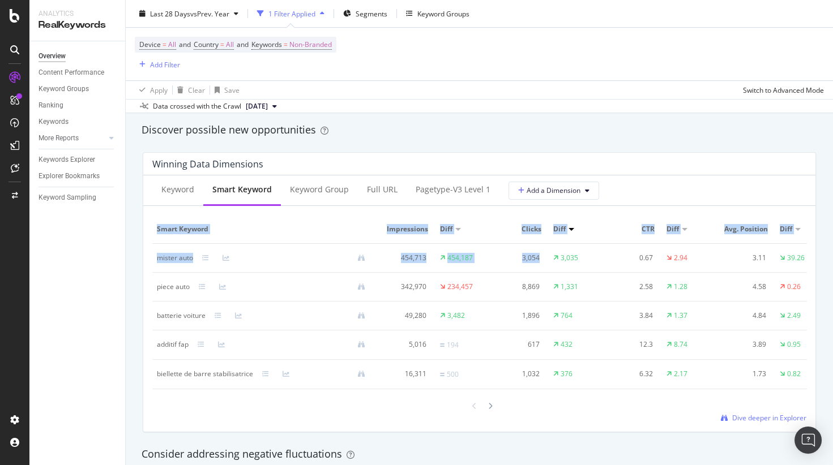
drag, startPoint x: 151, startPoint y: 258, endPoint x: 597, endPoint y: 252, distance: 446.1
click at [597, 252] on div "Keyword Smart Keyword Keyword Group Full URL pagetype-v3 Level 1 Add a Dimensio…" at bounding box center [479, 303] width 672 height 256
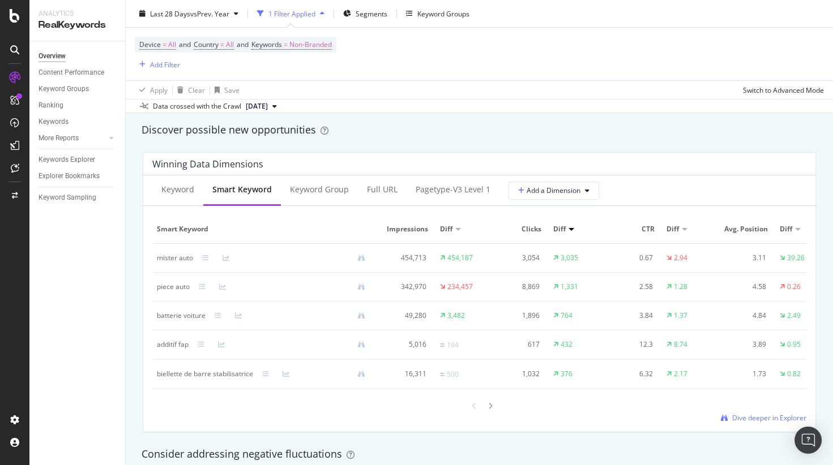
click at [594, 256] on td "3,035" at bounding box center [577, 258] width 57 height 29
click at [491, 405] on icon at bounding box center [490, 406] width 5 height 7
click at [490, 405] on icon at bounding box center [490, 405] width 5 height 7
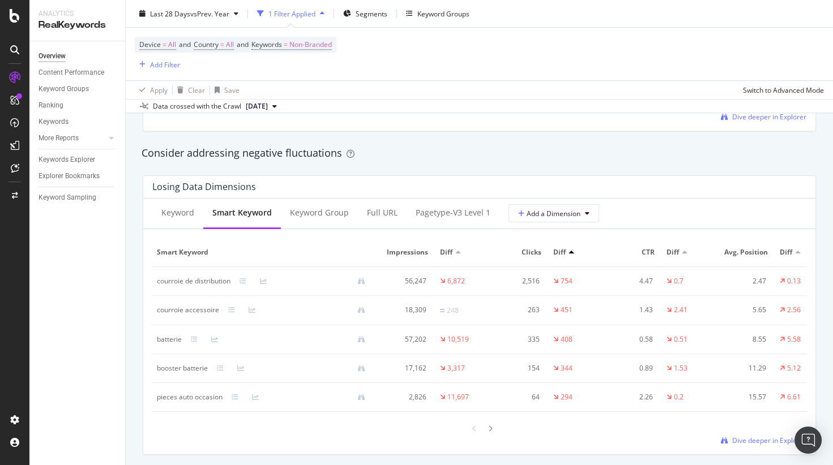
scroll to position [1286, 0]
click at [216, 337] on icon at bounding box center [214, 339] width 7 height 7
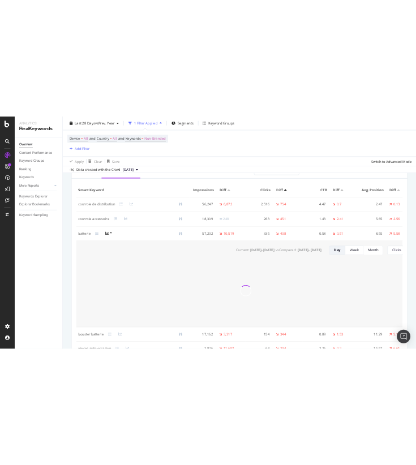
scroll to position [1389, 0]
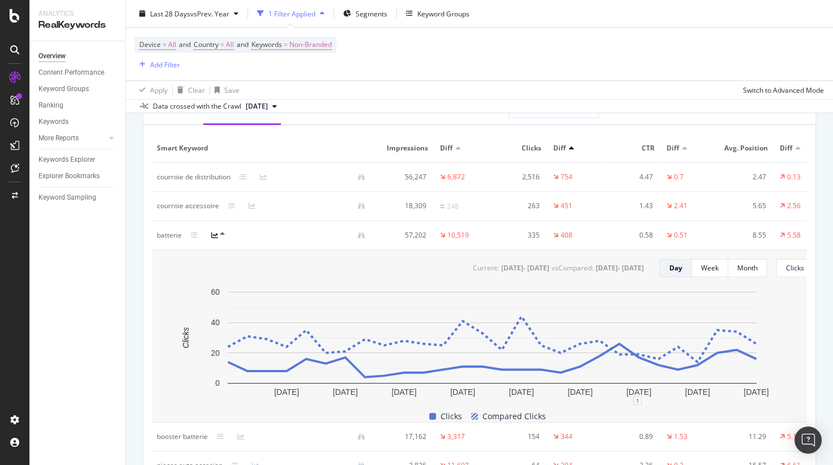
click at [216, 236] on icon at bounding box center [214, 235] width 7 height 7
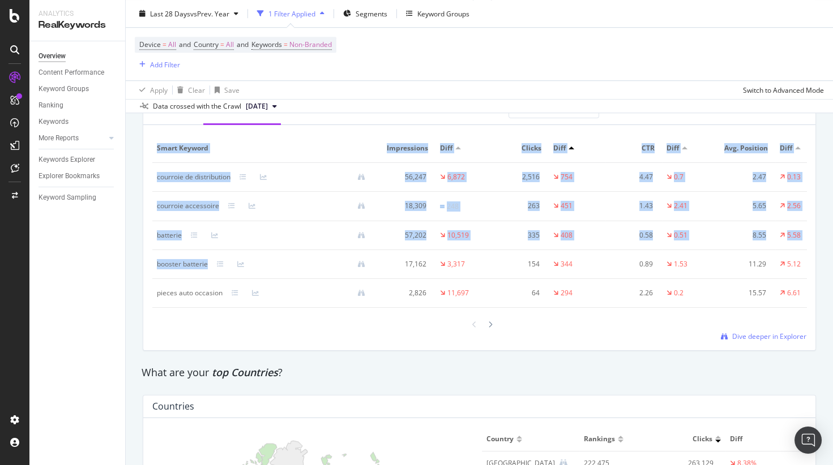
drag, startPoint x: 148, startPoint y: 233, endPoint x: 246, endPoint y: 262, distance: 102.1
click at [248, 262] on div "Keyword Smart Keyword Keyword Group Full URL pagetype-v3 Level 1 Add a Dimensio…" at bounding box center [479, 223] width 672 height 256
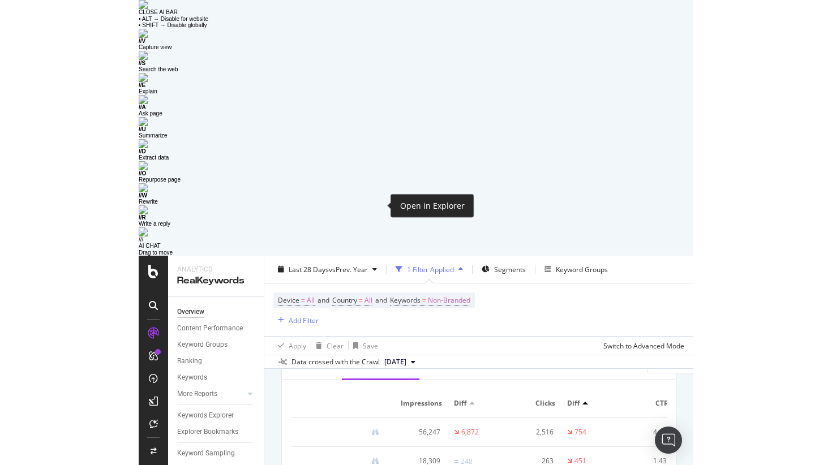
scroll to position [0, 0]
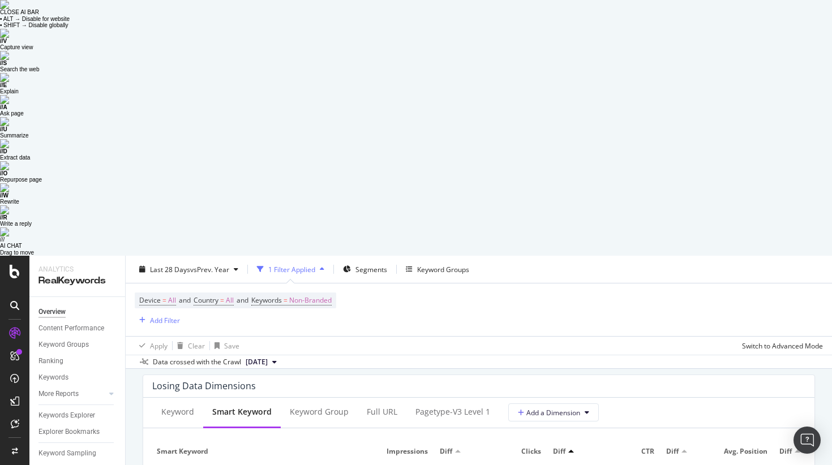
drag, startPoint x: 156, startPoint y: 255, endPoint x: 196, endPoint y: 255, distance: 39.6
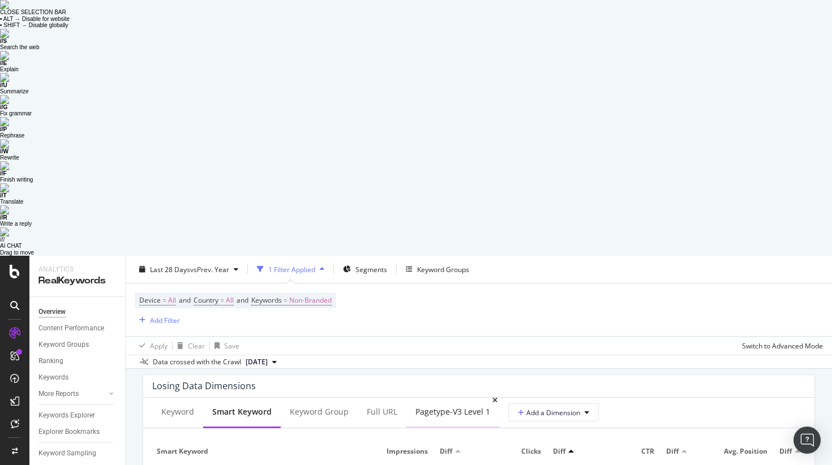
click at [430, 406] on div "pagetype-v3 Level 1" at bounding box center [453, 411] width 75 height 11
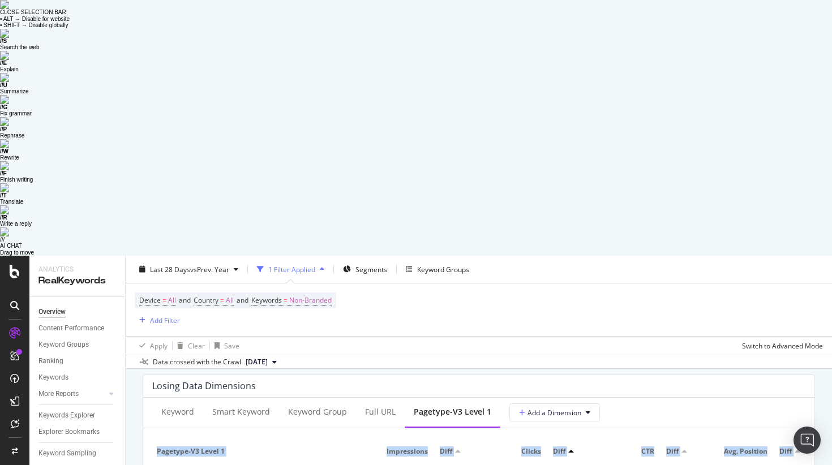
drag, startPoint x: 151, startPoint y: 221, endPoint x: 266, endPoint y: 250, distance: 119.0
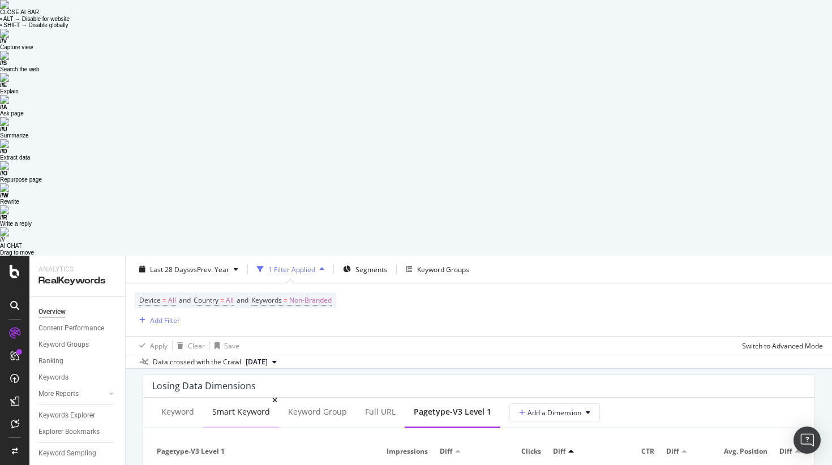
click at [234, 406] on div "Smart Keyword" at bounding box center [241, 411] width 58 height 11
click at [433, 406] on div "pagetype-v3 Level 1" at bounding box center [453, 411] width 75 height 11
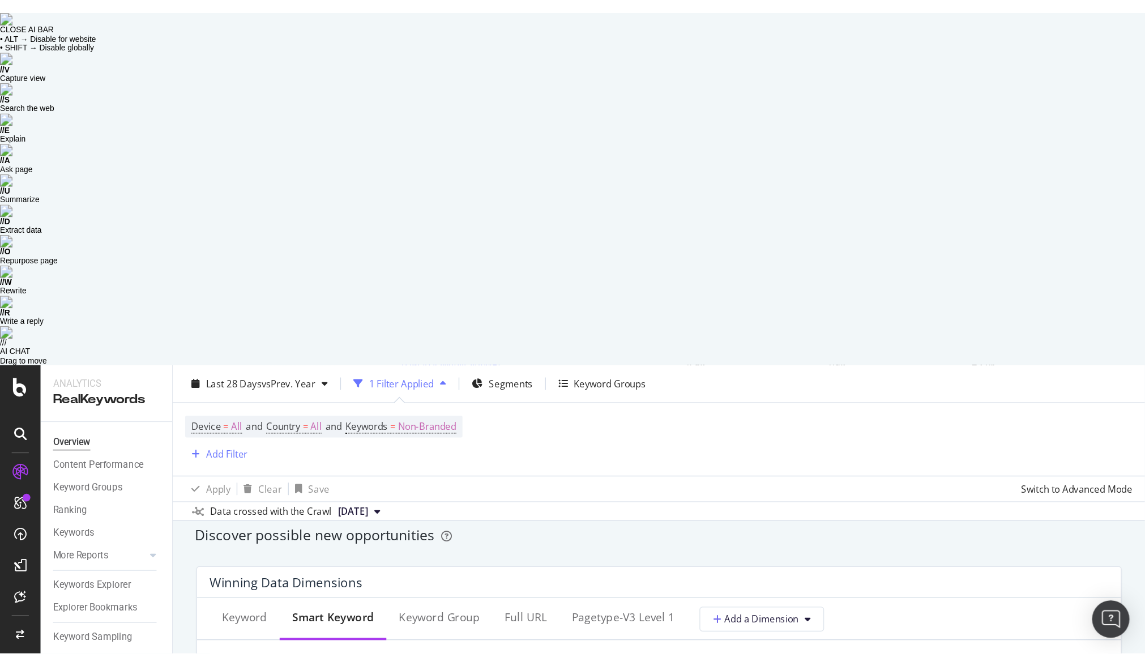
scroll to position [987, 0]
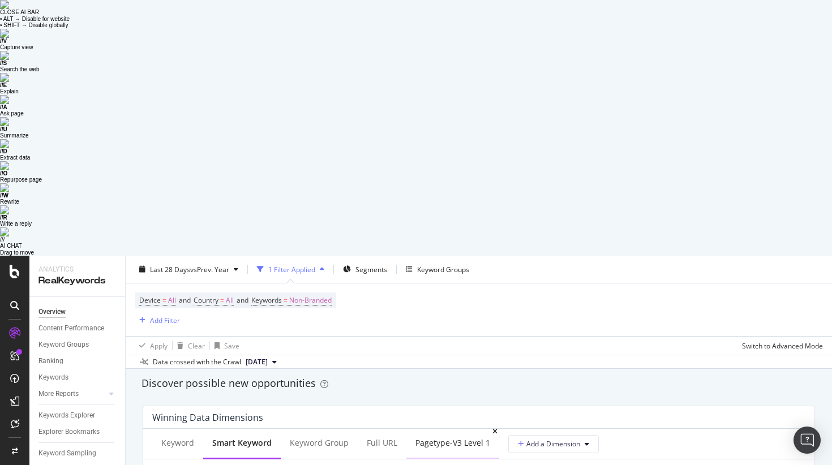
click at [444, 438] on div "pagetype-v3 Level 1" at bounding box center [453, 443] width 75 height 11
drag, startPoint x: 393, startPoint y: 254, endPoint x: 427, endPoint y: 254, distance: 34.0
drag, startPoint x: 518, startPoint y: 253, endPoint x: 590, endPoint y: 253, distance: 72.5
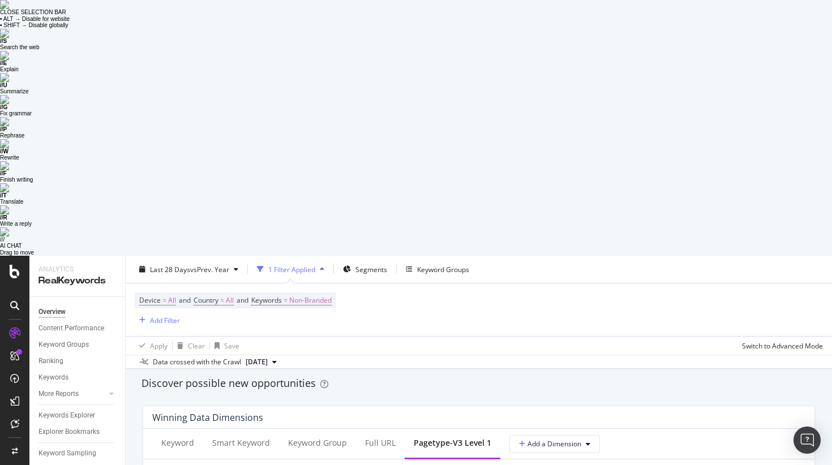
click at [533, 284] on div "Device = All and Country = All and Keywords = Non-Branded Add Filter" at bounding box center [479, 310] width 688 height 53
